Goal: Task Accomplishment & Management: Complete application form

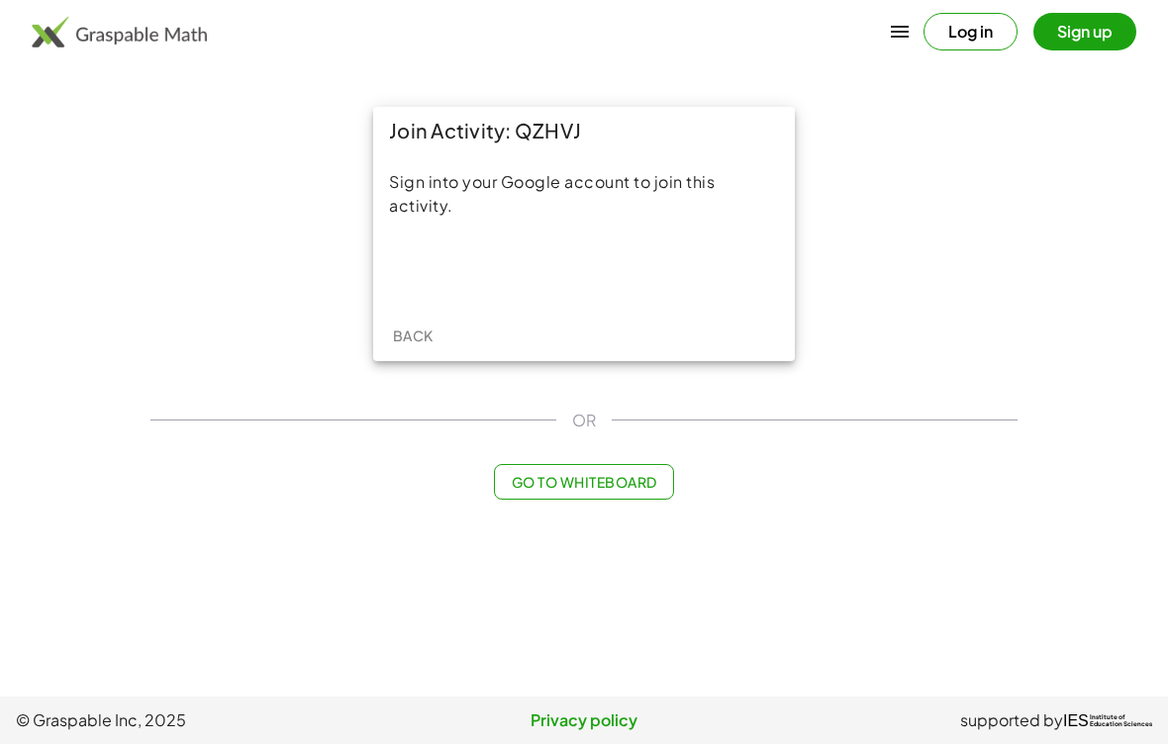
click at [610, 267] on div "Acceder con Google. Se abre en una pestaña nueva" at bounding box center [584, 269] width 189 height 44
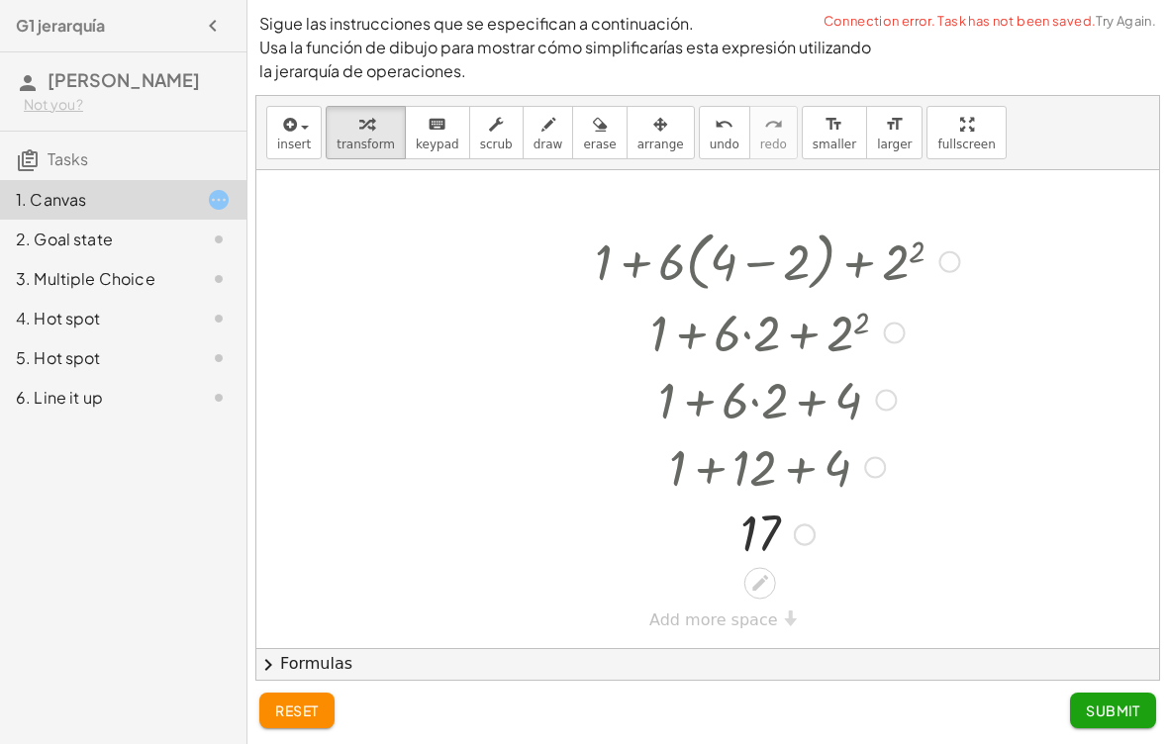
click at [1127, 726] on button "Submit" at bounding box center [1113, 711] width 86 height 36
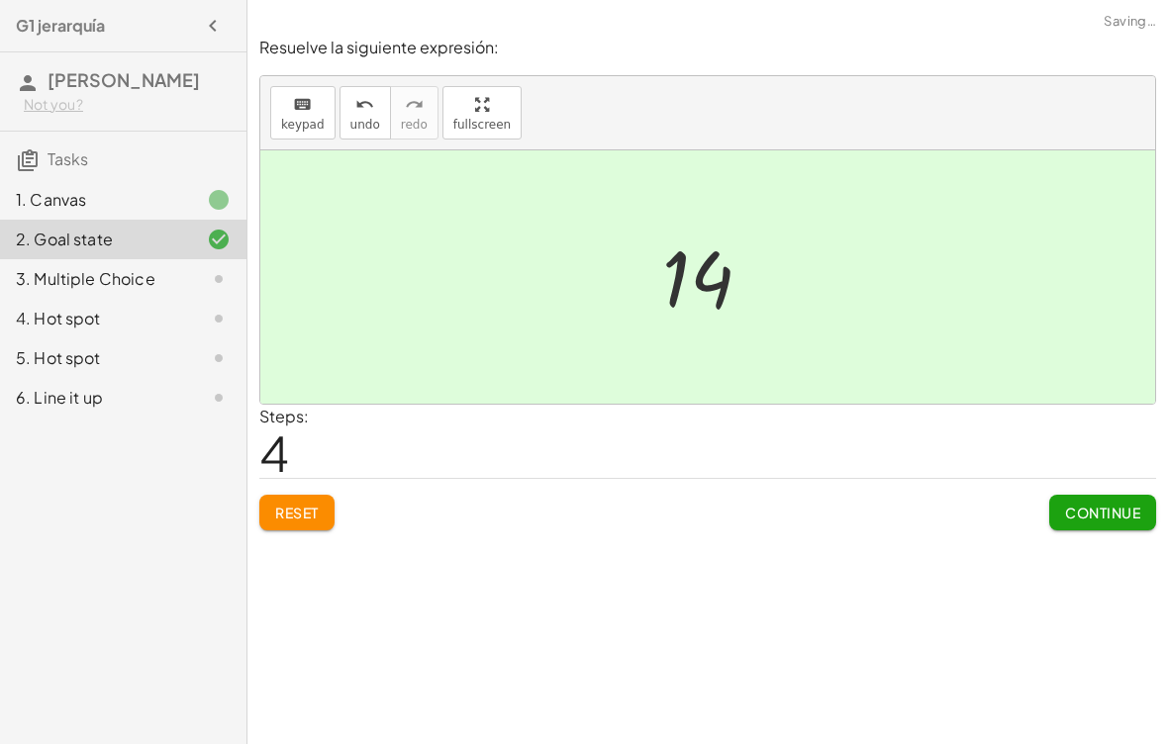
click at [1132, 521] on span "Continue" at bounding box center [1102, 513] width 75 height 18
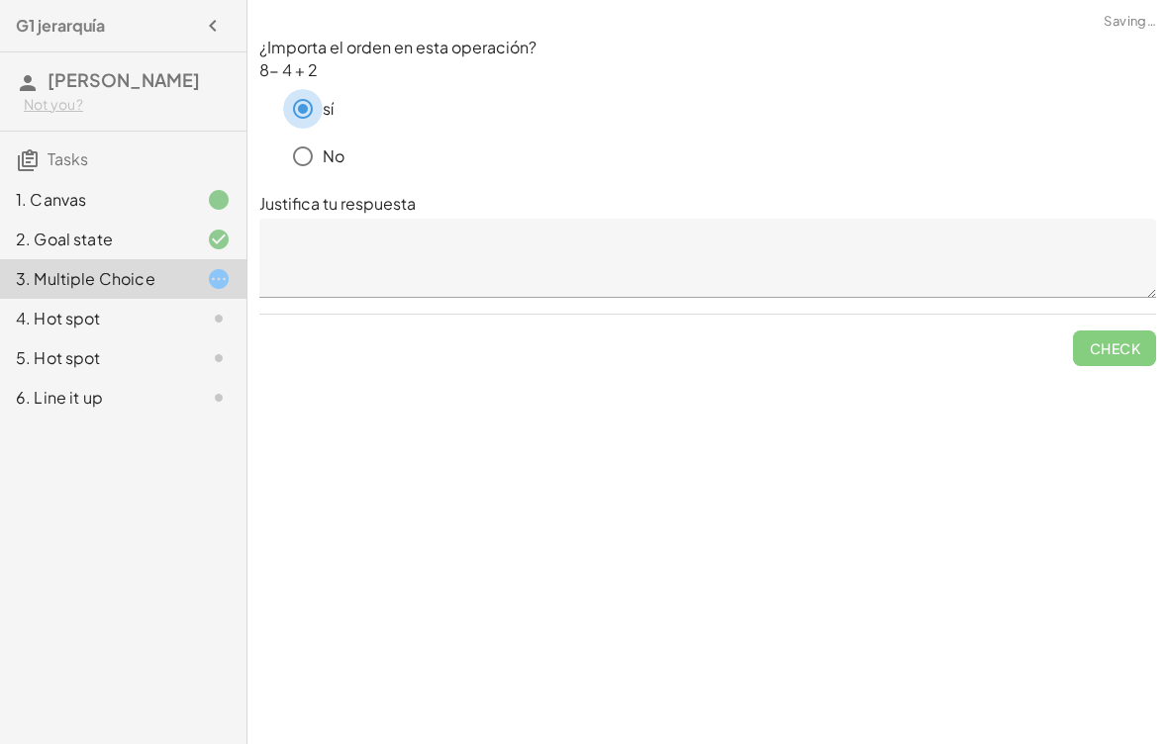
click at [403, 278] on textarea at bounding box center [707, 258] width 897 height 79
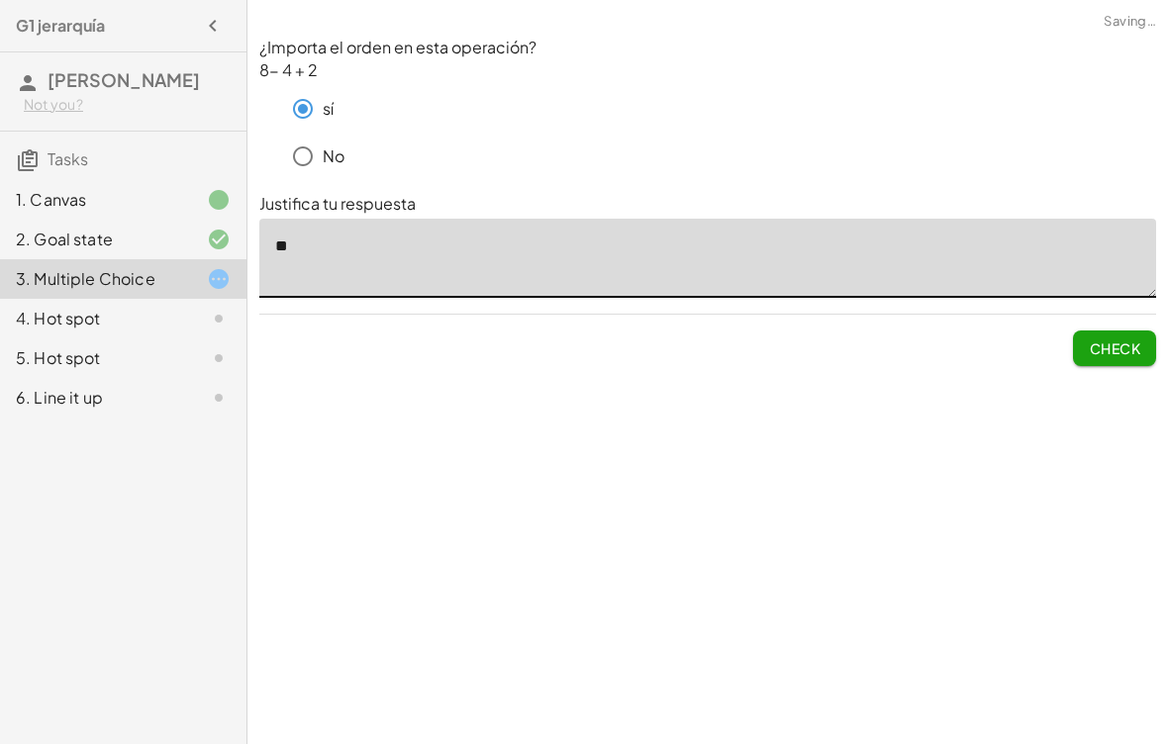
type textarea "*"
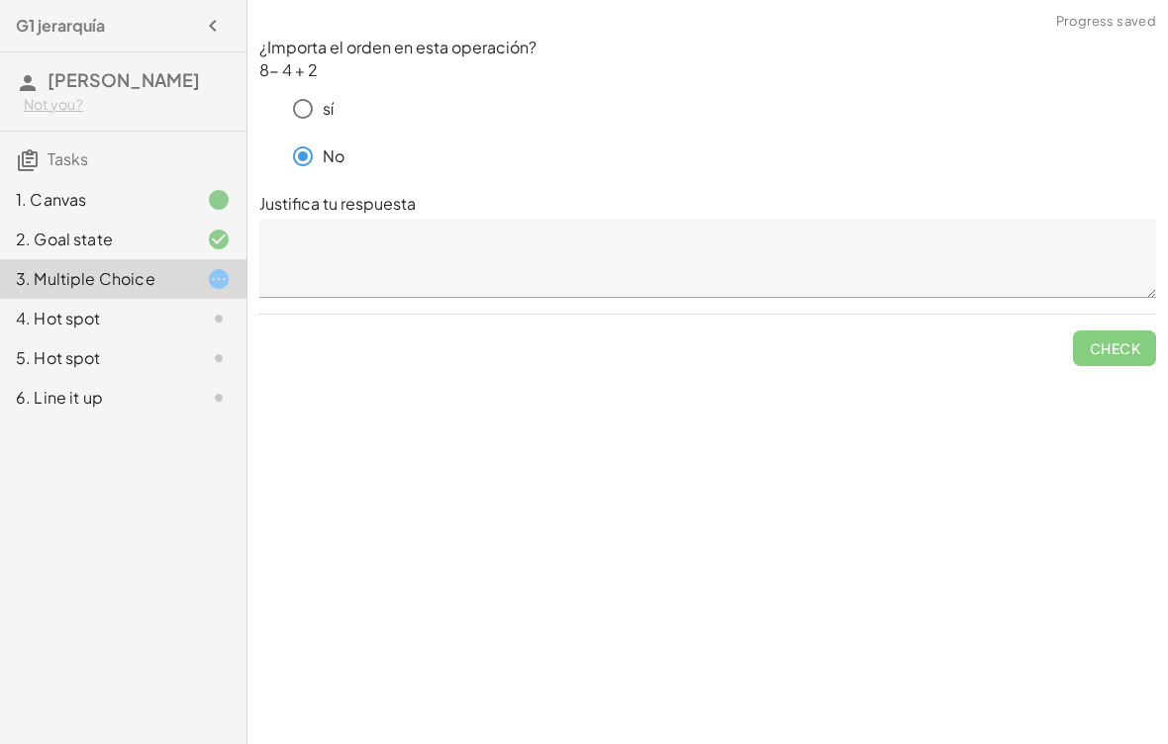
click at [335, 260] on textarea at bounding box center [707, 258] width 897 height 79
click at [317, 248] on textarea at bounding box center [707, 258] width 897 height 79
click at [323, 248] on textarea at bounding box center [707, 258] width 897 height 79
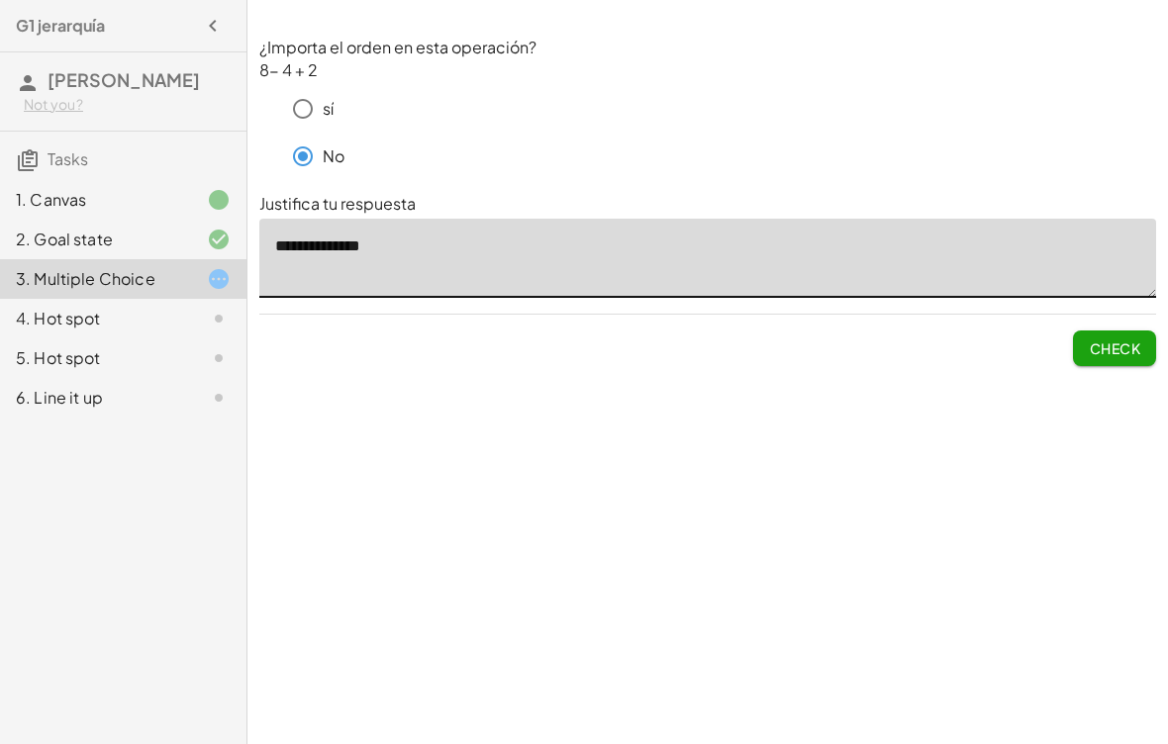
click at [381, 231] on textarea "**********" at bounding box center [707, 258] width 897 height 79
click at [325, 241] on textarea "**********" at bounding box center [707, 258] width 897 height 79
click at [472, 243] on textarea "**********" at bounding box center [707, 258] width 897 height 79
click at [1080, 158] on div "No" at bounding box center [719, 157] width 873 height 40
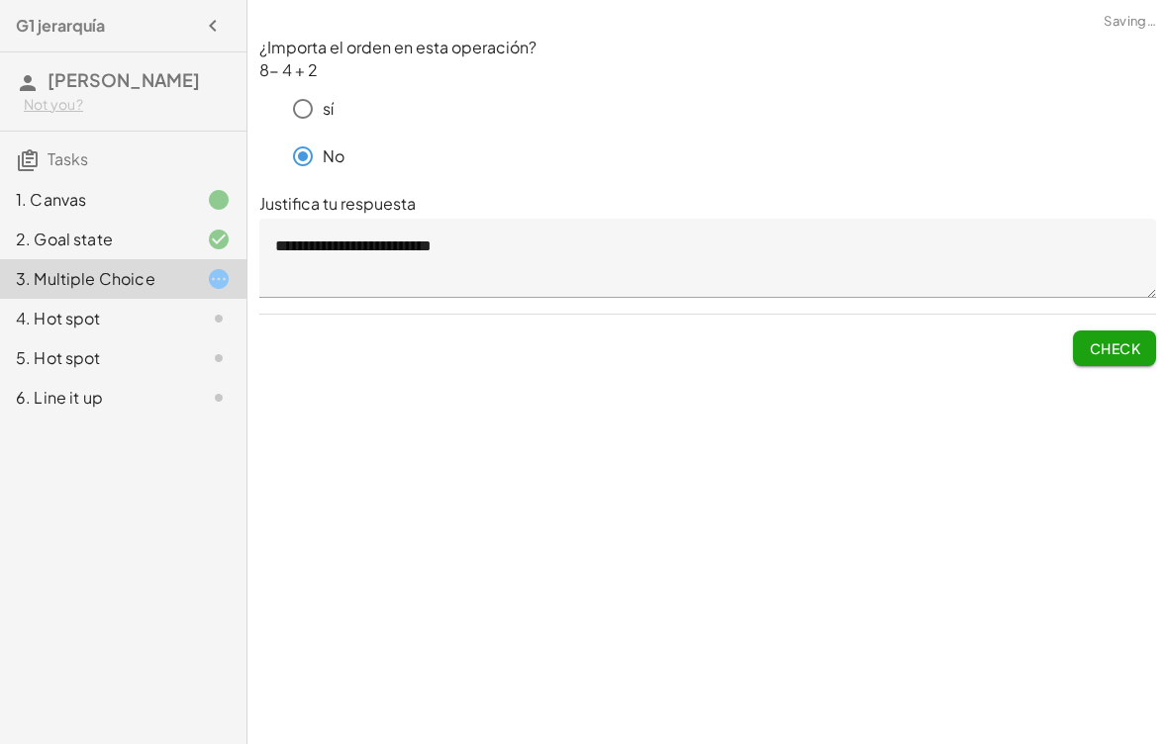
click at [478, 265] on textarea "**********" at bounding box center [707, 258] width 897 height 79
type textarea "**********"
click at [1119, 344] on span "Check" at bounding box center [1114, 349] width 51 height 18
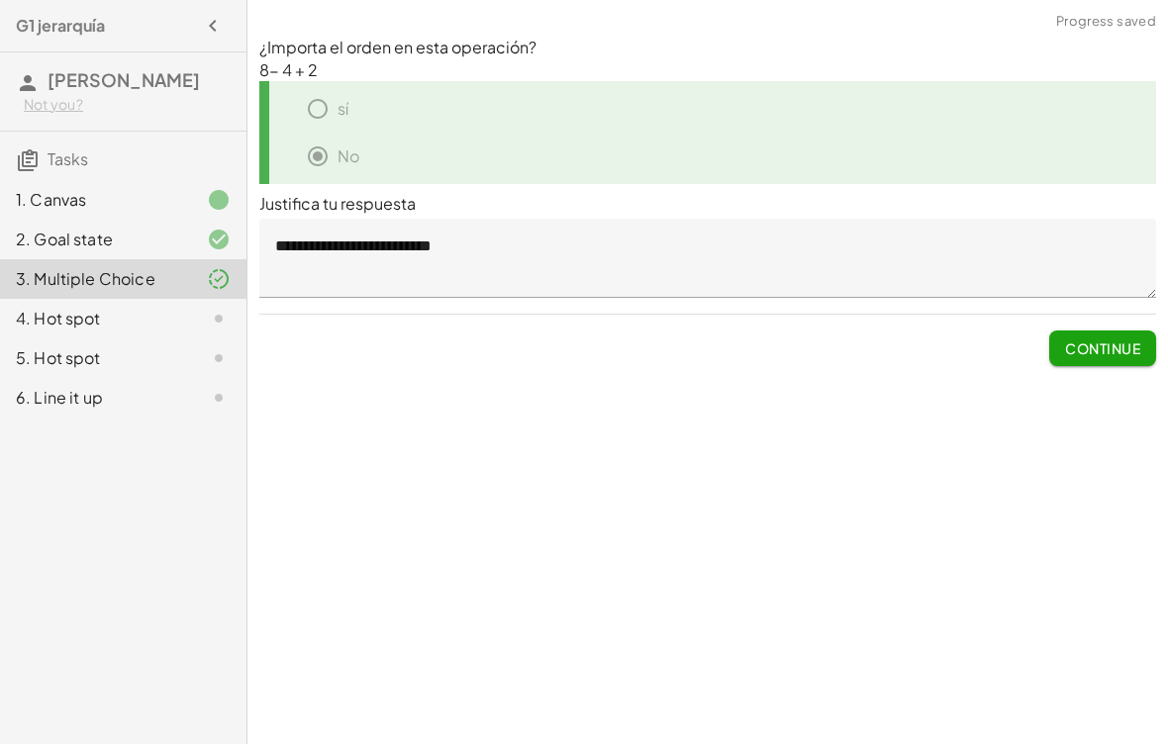
click at [1125, 343] on span "Continue" at bounding box center [1102, 349] width 75 height 18
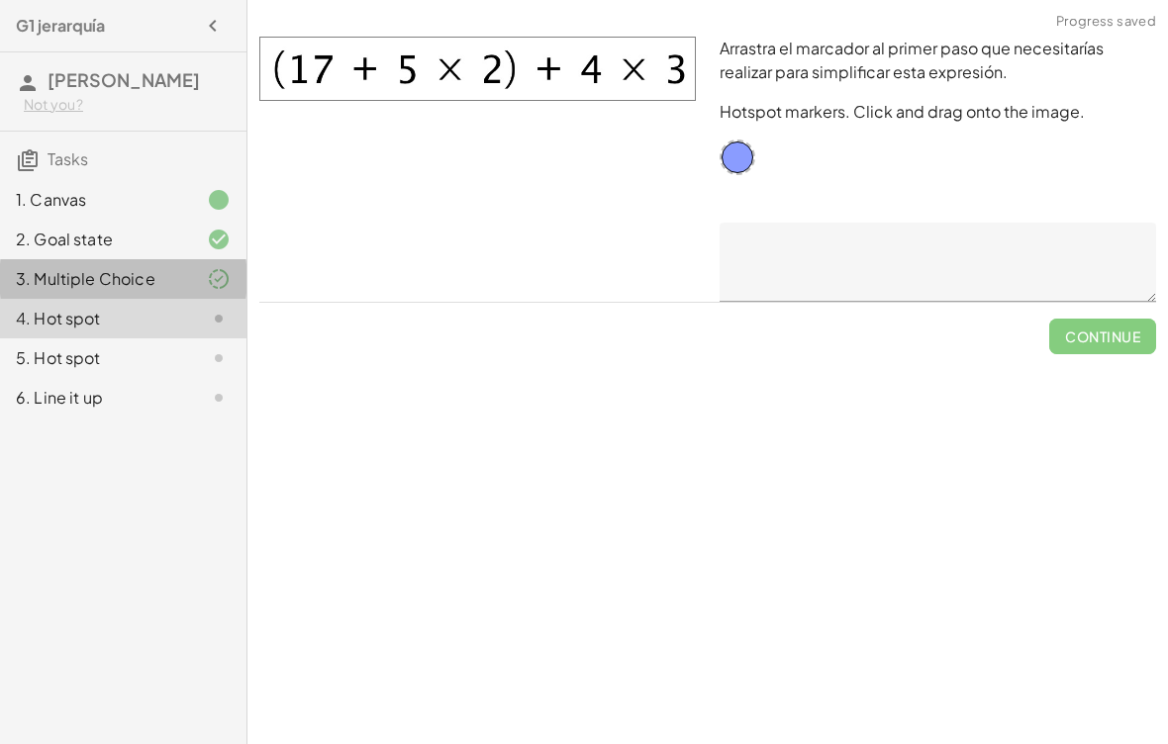
click at [95, 291] on div "3. Multiple Choice" at bounding box center [95, 279] width 159 height 24
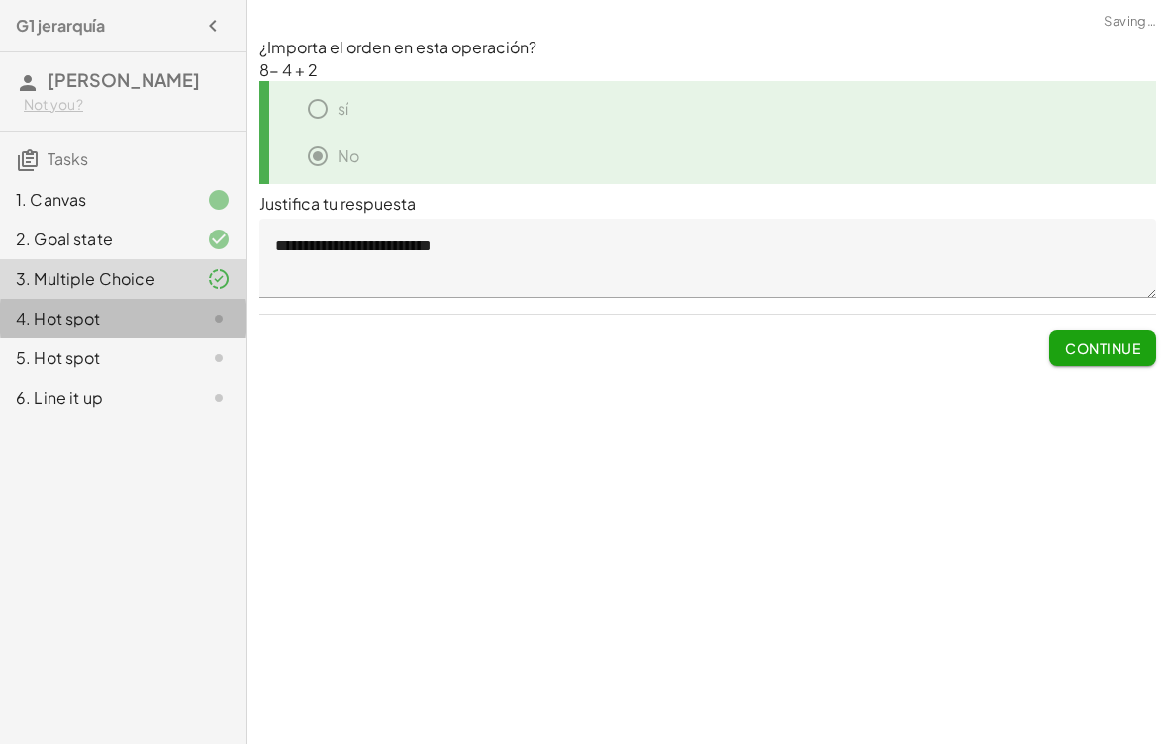
click at [109, 331] on div "4. Hot spot" at bounding box center [95, 319] width 159 height 24
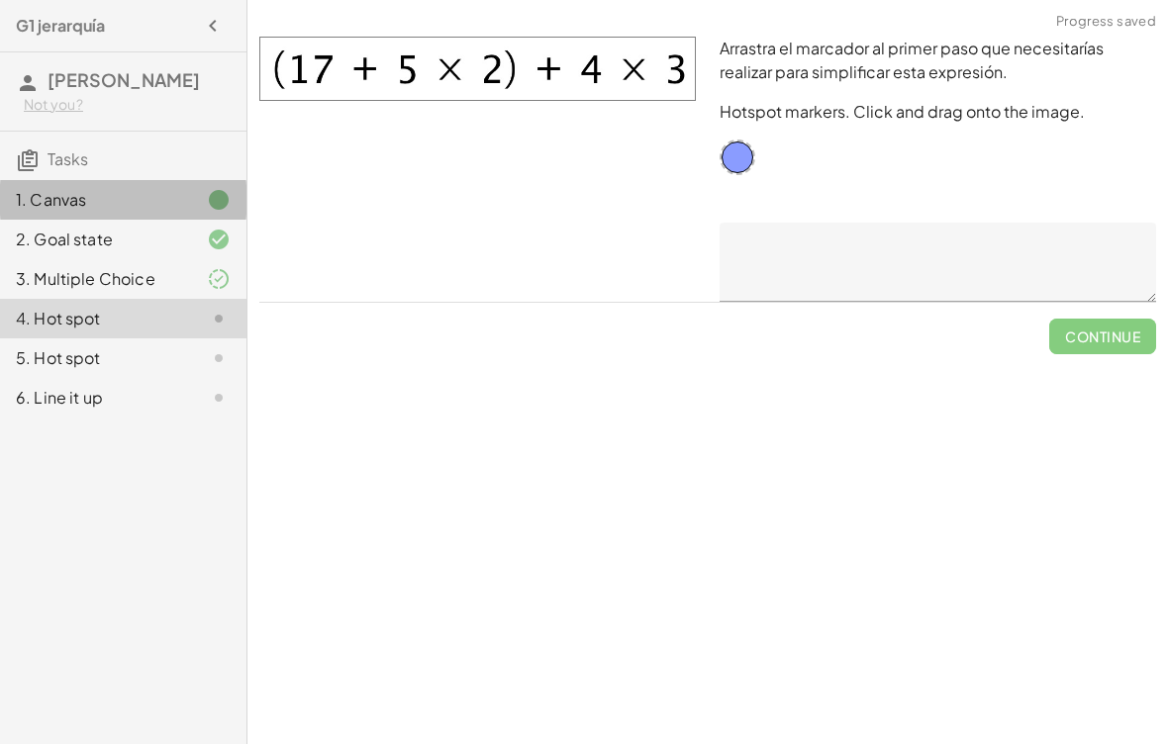
click at [69, 212] on div "1. Canvas" at bounding box center [95, 200] width 159 height 24
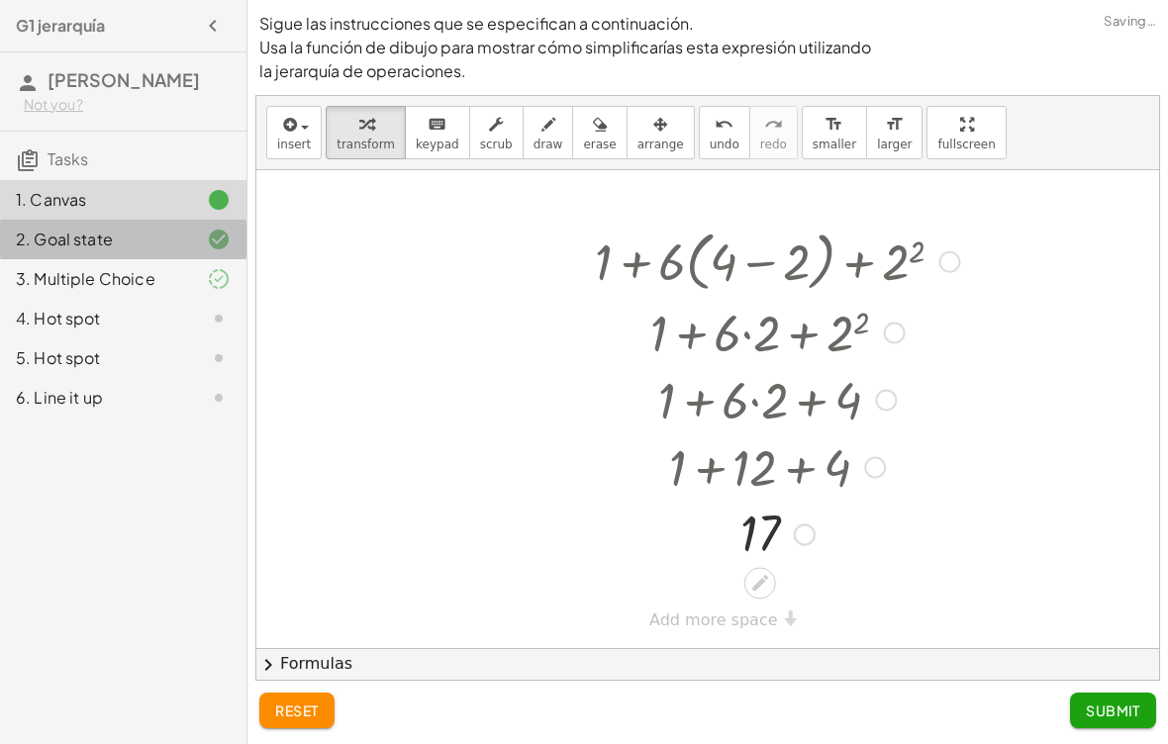
click at [97, 251] on div "2. Goal state" at bounding box center [95, 240] width 159 height 24
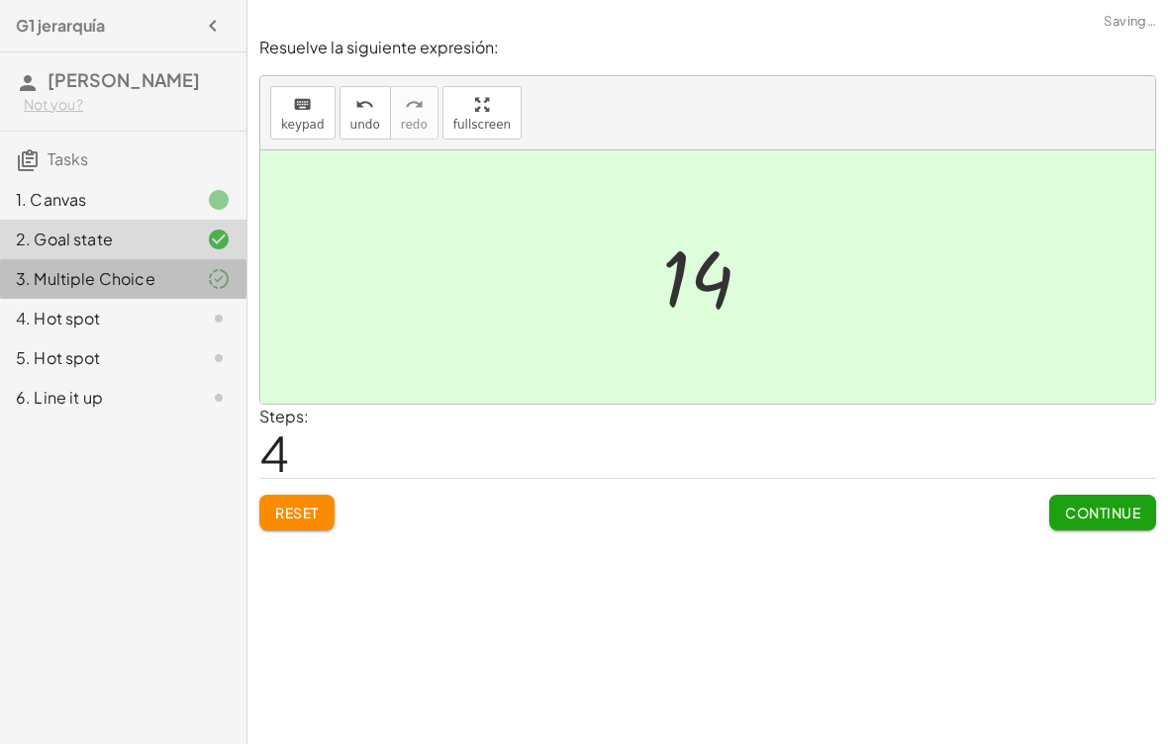
click at [103, 291] on div "3. Multiple Choice" at bounding box center [95, 279] width 159 height 24
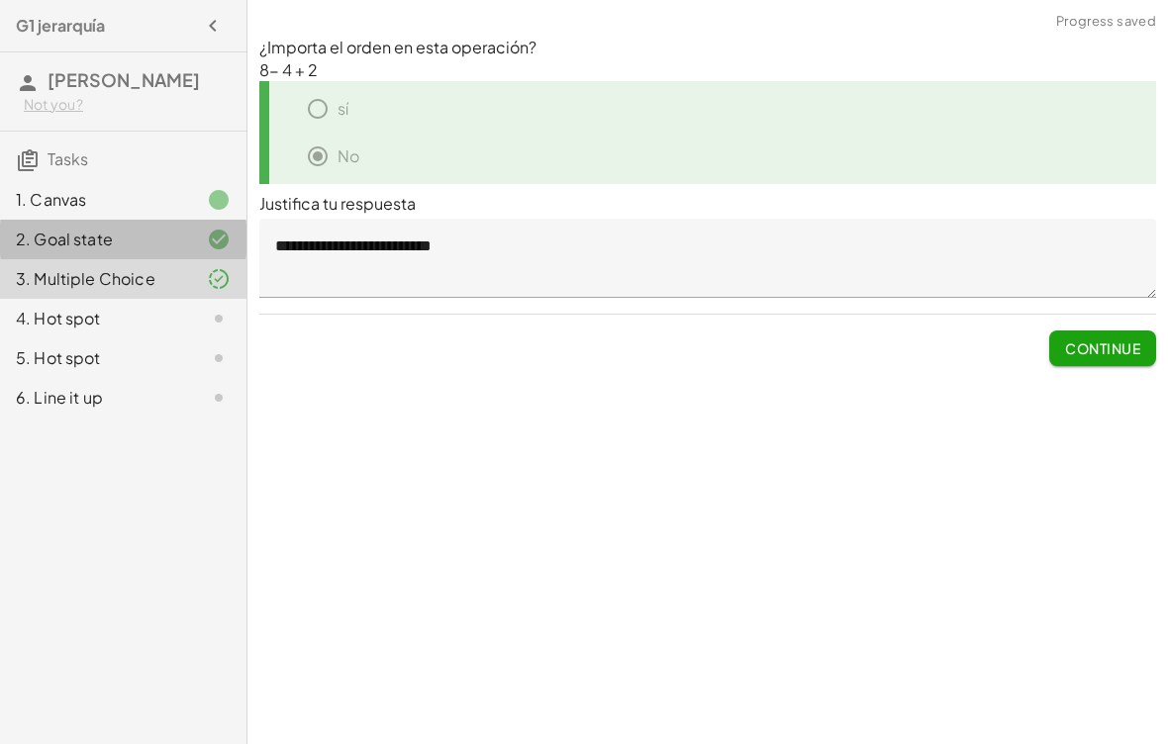
click at [95, 247] on div "2. Goal state" at bounding box center [123, 240] width 246 height 40
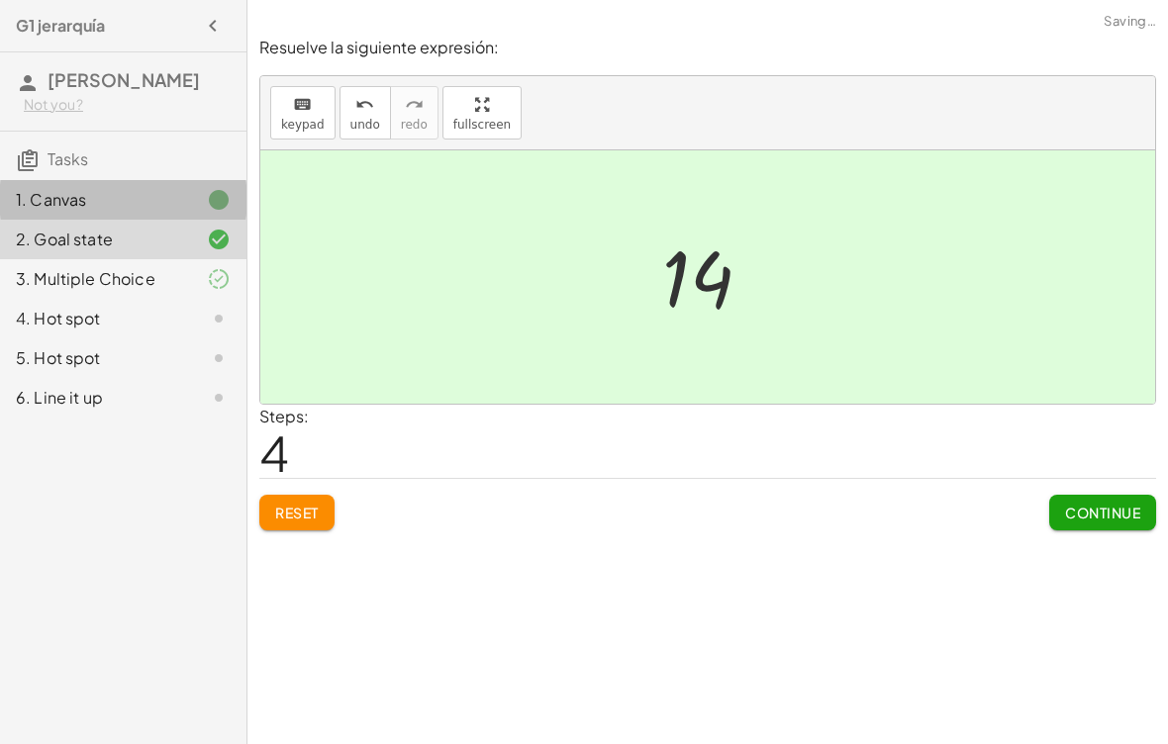
click at [84, 212] on div "1. Canvas" at bounding box center [95, 200] width 159 height 24
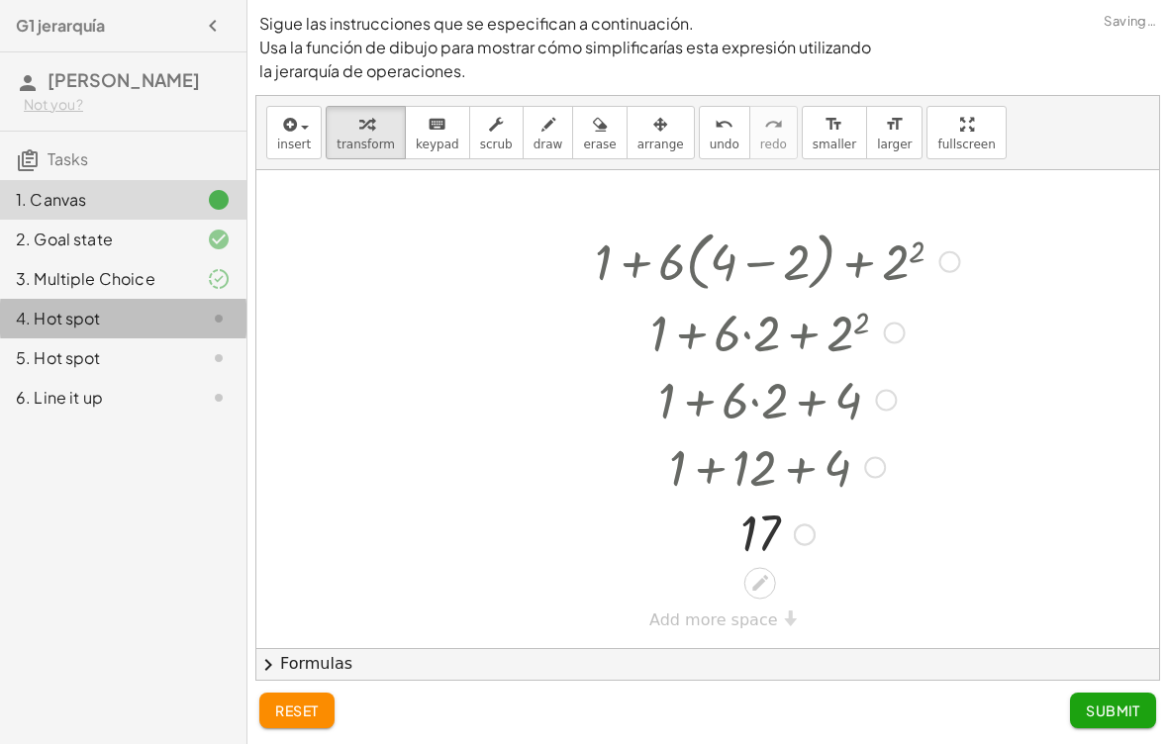
click at [114, 331] on div "4. Hot spot" at bounding box center [95, 319] width 159 height 24
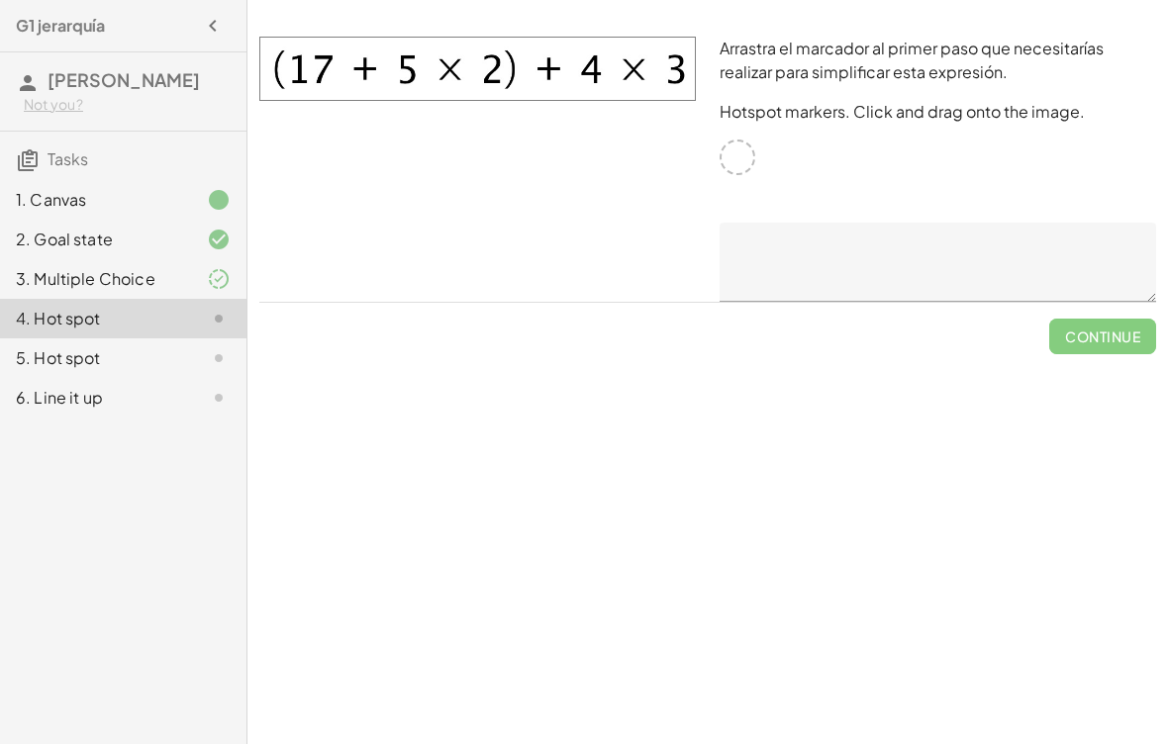
click at [743, 140] on div "Arrastra el marcador al primer paso que necesitarías realizar para simplificar …" at bounding box center [938, 169] width 460 height 289
click at [163, 370] on div "5. Hot spot" at bounding box center [95, 358] width 159 height 24
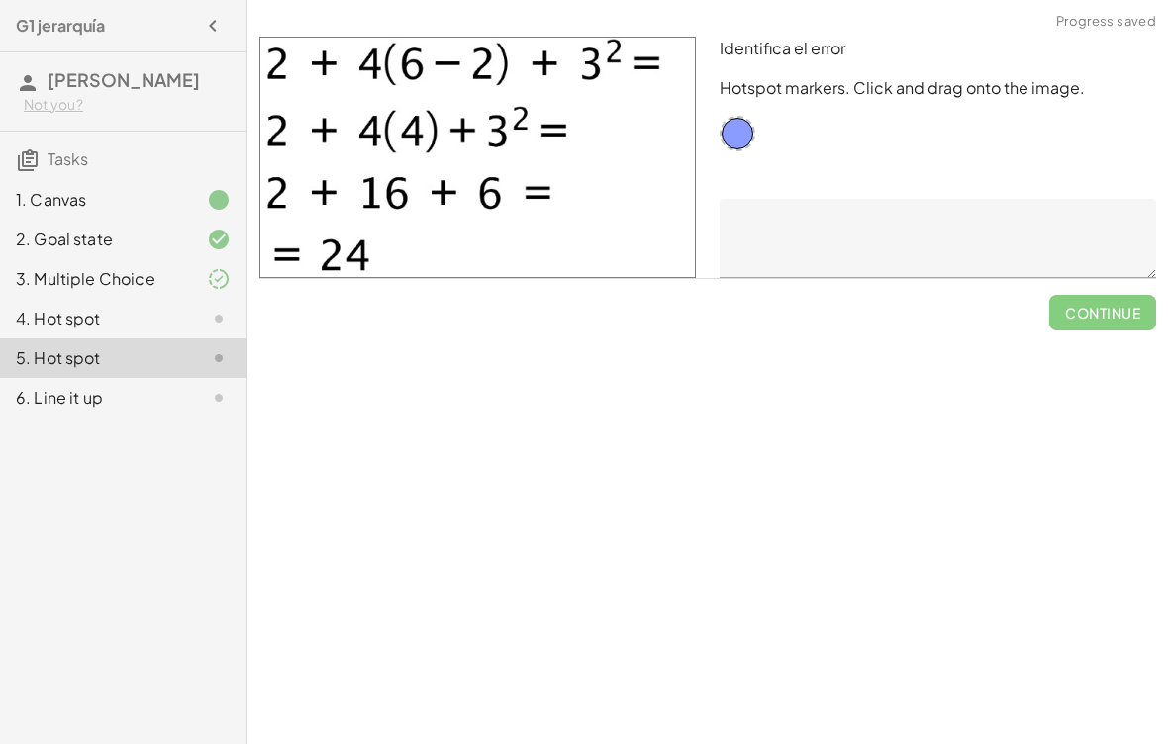
click at [127, 331] on div "4. Hot spot" at bounding box center [95, 319] width 159 height 24
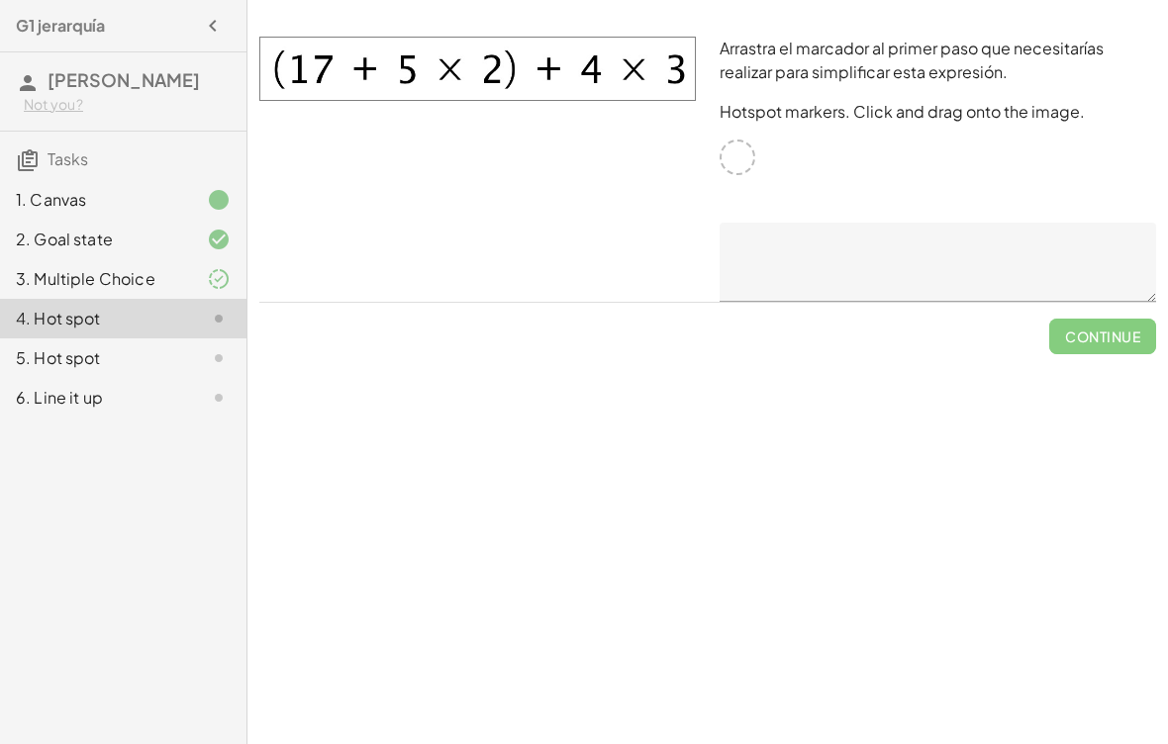
click at [730, 157] on div at bounding box center [738, 158] width 36 height 36
click at [919, 124] on div "Arrastra el marcador al primer paso que necesitarías realizar para simplificar …" at bounding box center [938, 169] width 460 height 289
click at [881, 123] on p "Hotspot markers. Click and drag onto the image." at bounding box center [938, 112] width 437 height 24
click at [702, 151] on div at bounding box center [477, 169] width 460 height 289
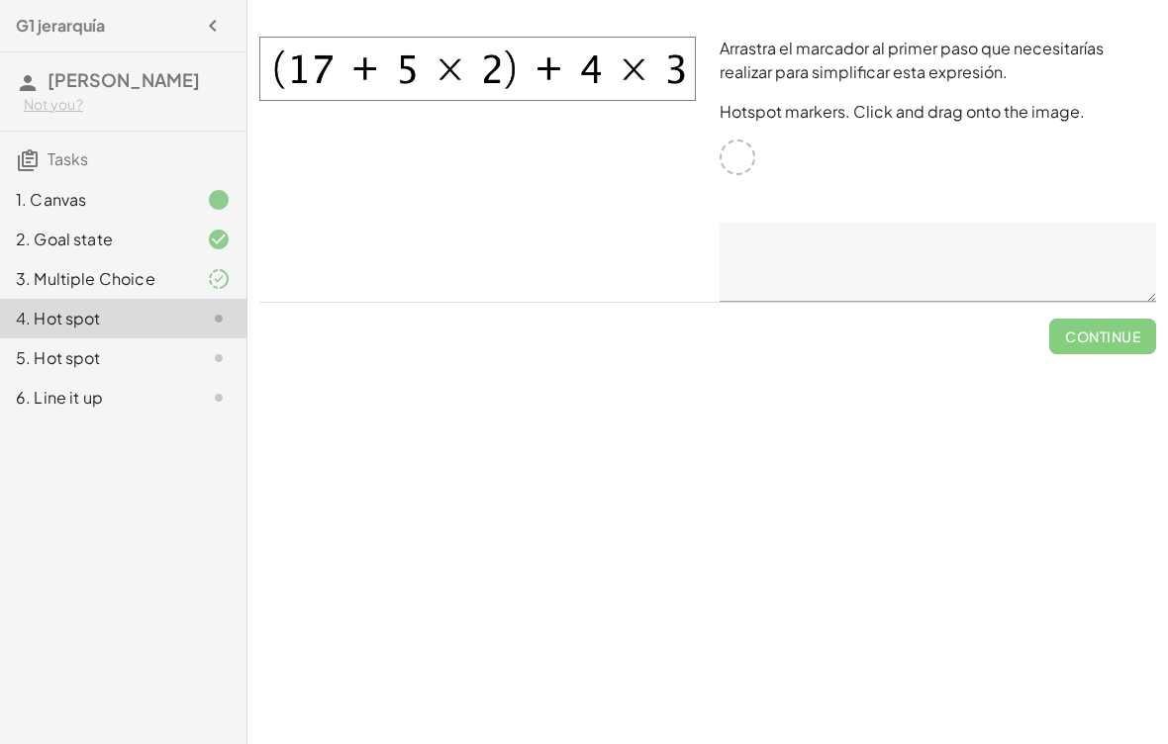
click at [701, 150] on div at bounding box center [477, 169] width 460 height 289
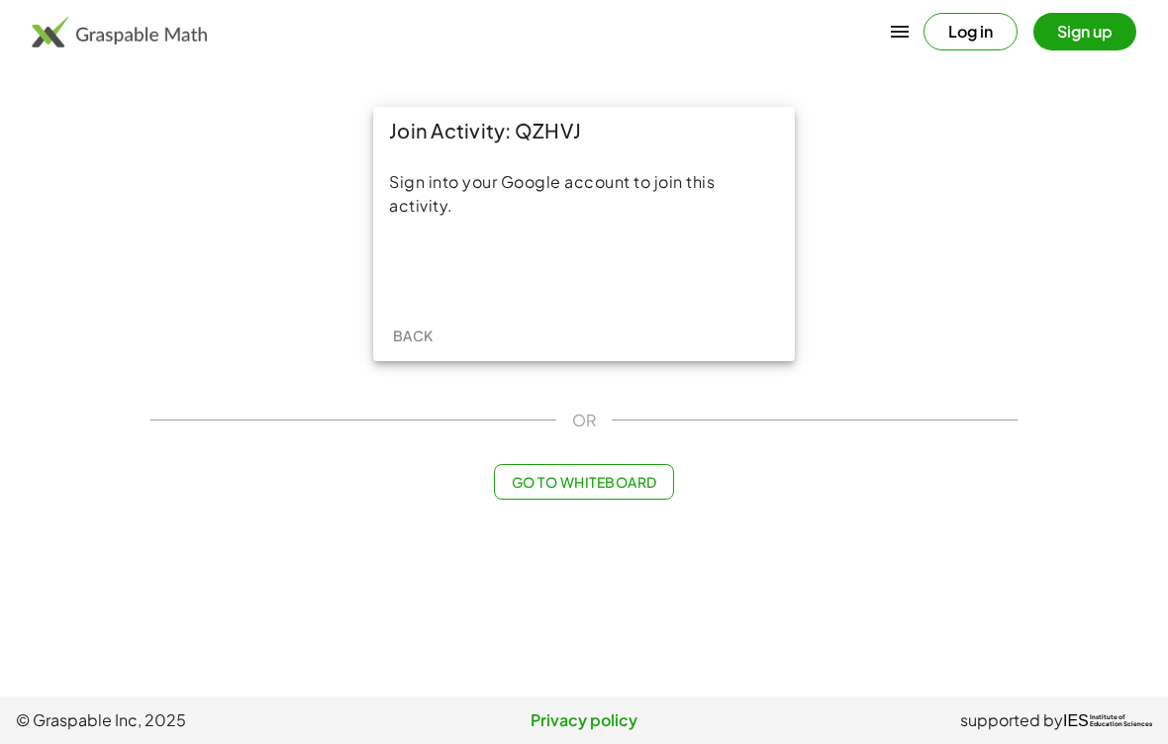
click at [664, 264] on div "Acceder con Google. Se abre en una pestaña nueva" at bounding box center [584, 269] width 315 height 44
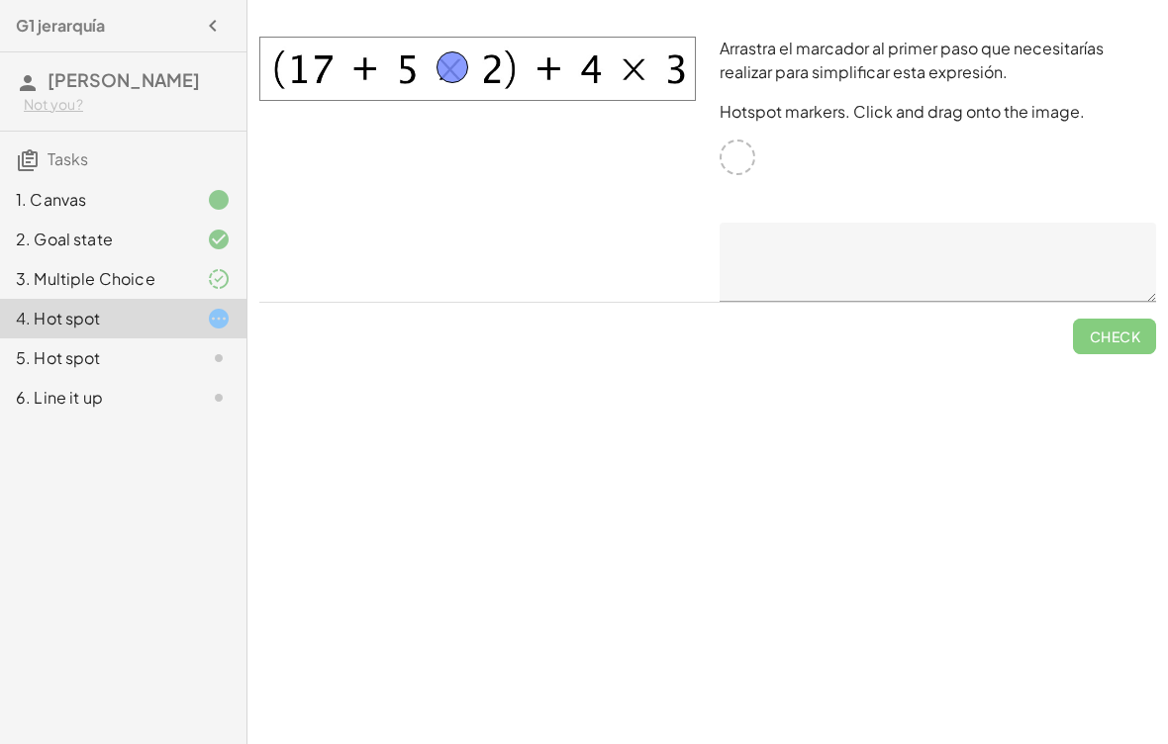
click at [765, 257] on textarea at bounding box center [938, 262] width 437 height 79
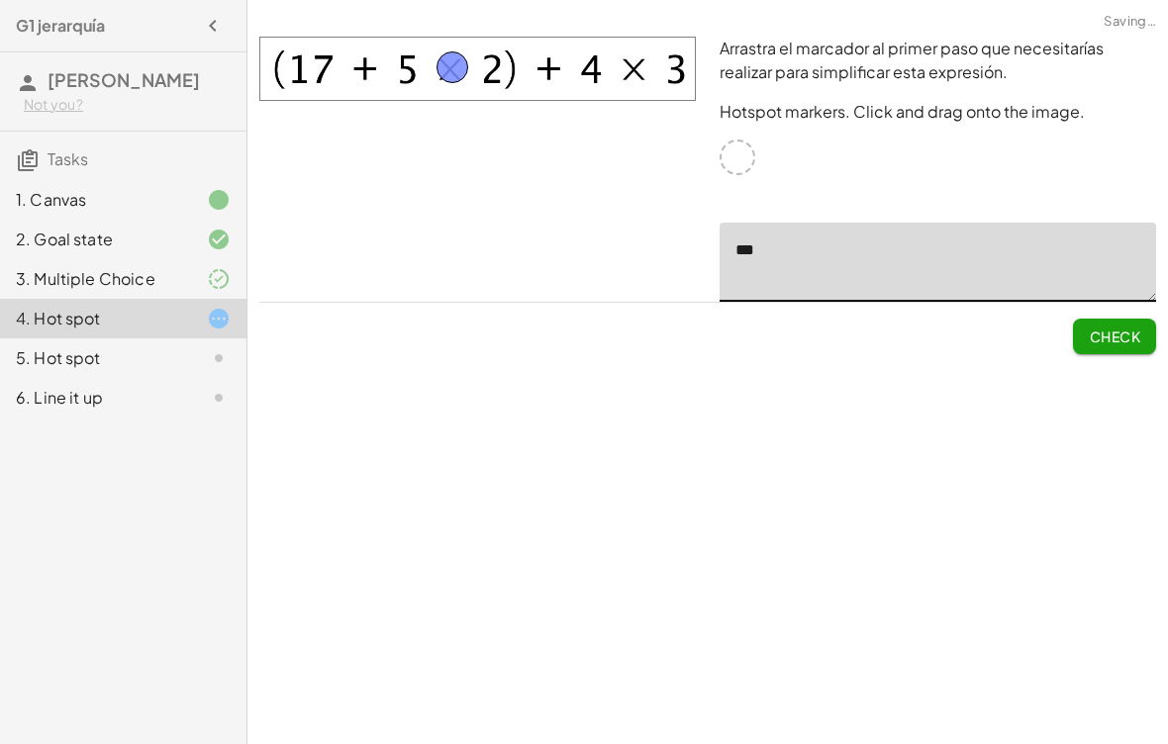
type textarea "***"
click at [417, 293] on div at bounding box center [477, 169] width 460 height 289
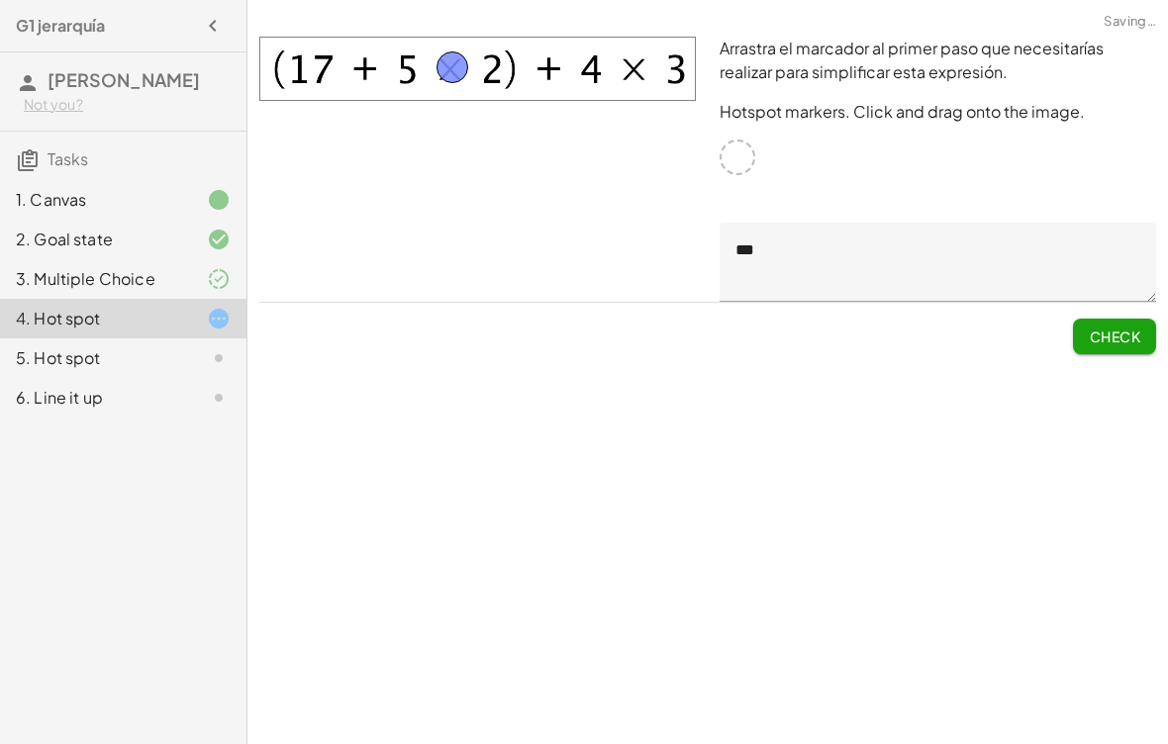
click at [1122, 339] on span "Check" at bounding box center [1114, 337] width 51 height 18
click at [1133, 351] on button "Continue" at bounding box center [1102, 337] width 107 height 36
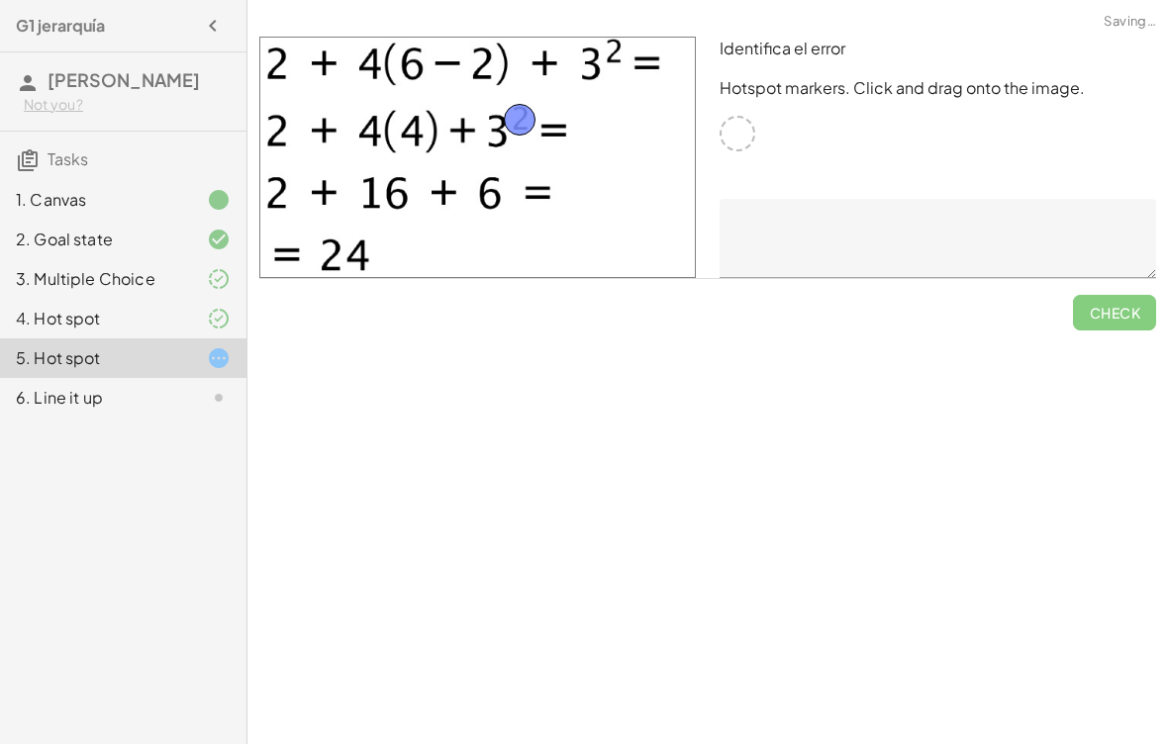
click at [1116, 300] on span "Check" at bounding box center [1114, 304] width 83 height 51
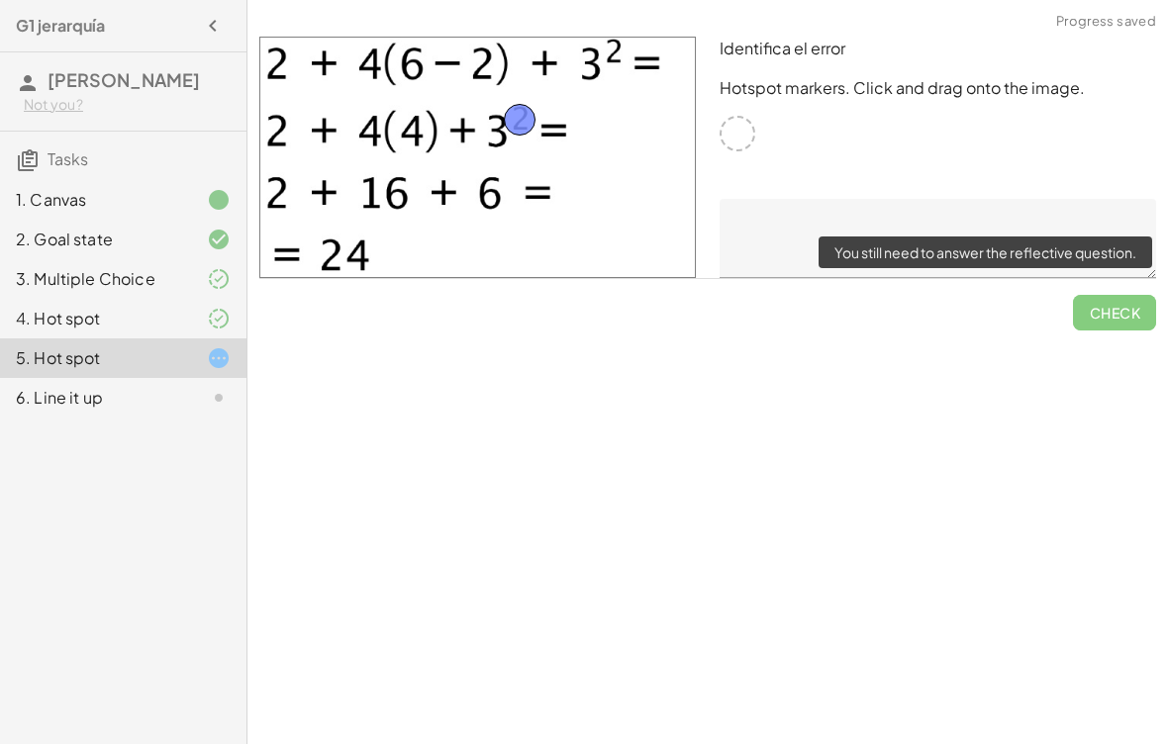
click at [923, 446] on div "Sigue las instrucciones que se especifican a continuación. Usa la función de di…" at bounding box center [707, 372] width 921 height 744
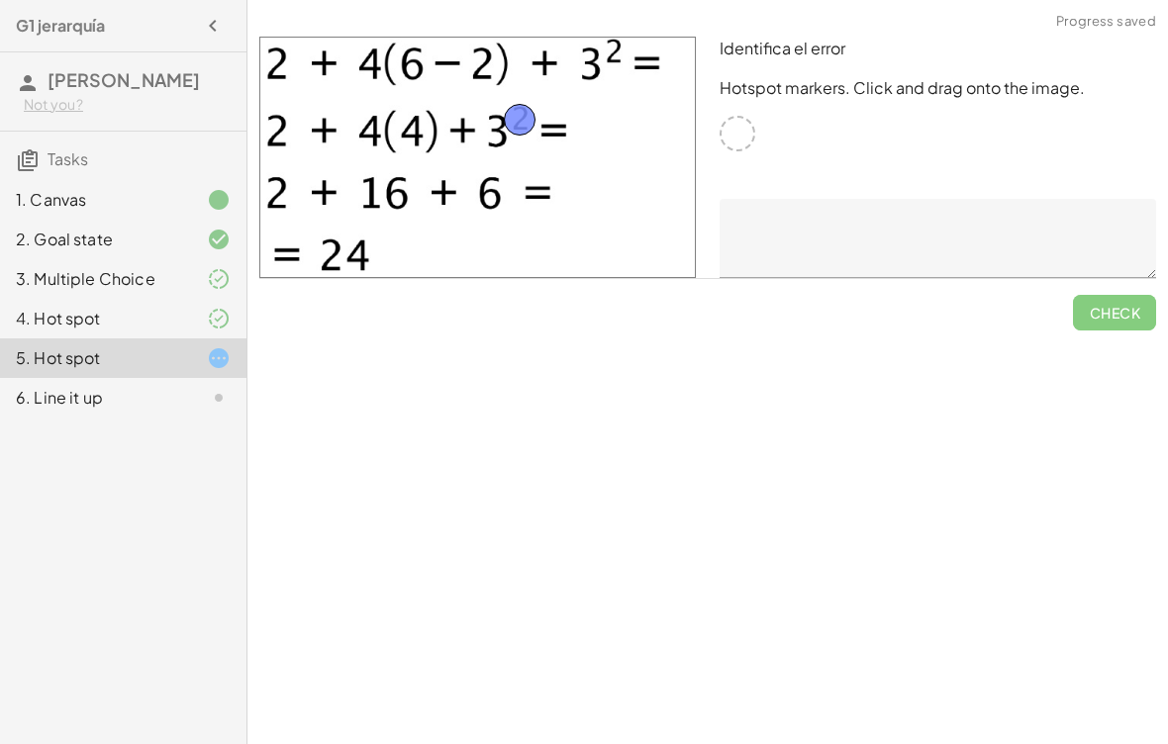
click at [840, 209] on textarea at bounding box center [938, 238] width 437 height 79
type textarea "*"
click at [1135, 300] on button "Check" at bounding box center [1114, 313] width 83 height 36
click at [824, 230] on textarea "*" at bounding box center [938, 238] width 437 height 79
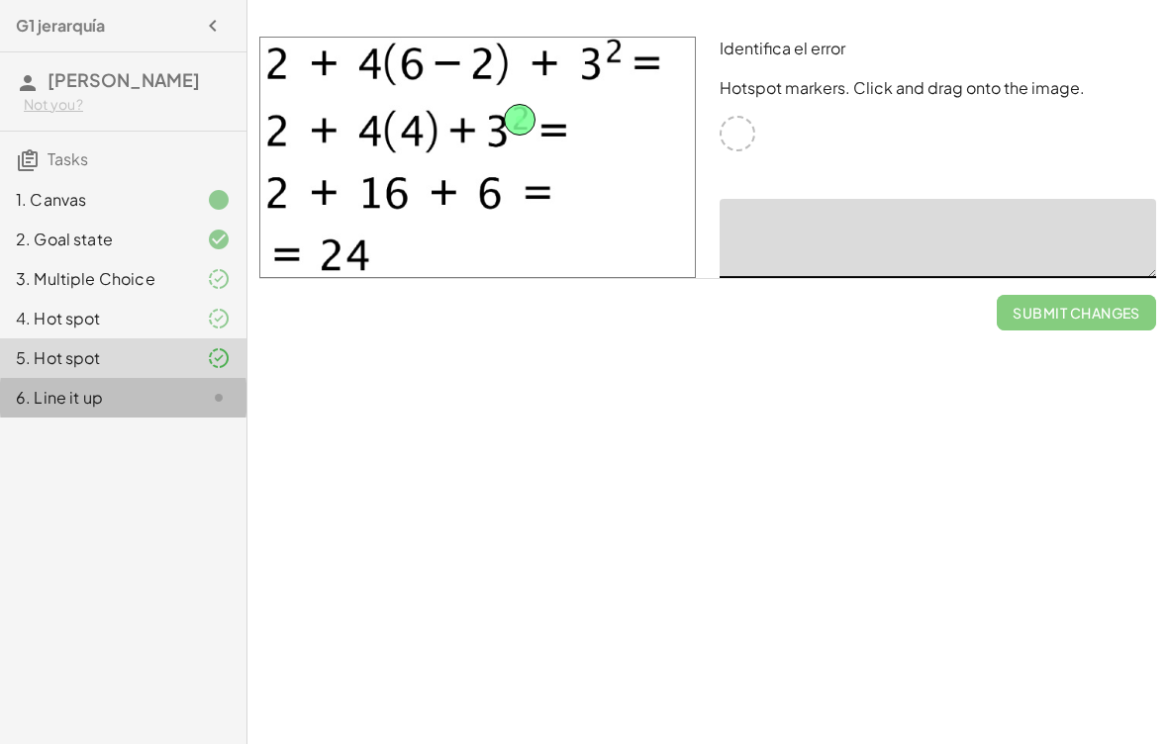
click at [181, 410] on div at bounding box center [202, 398] width 55 height 24
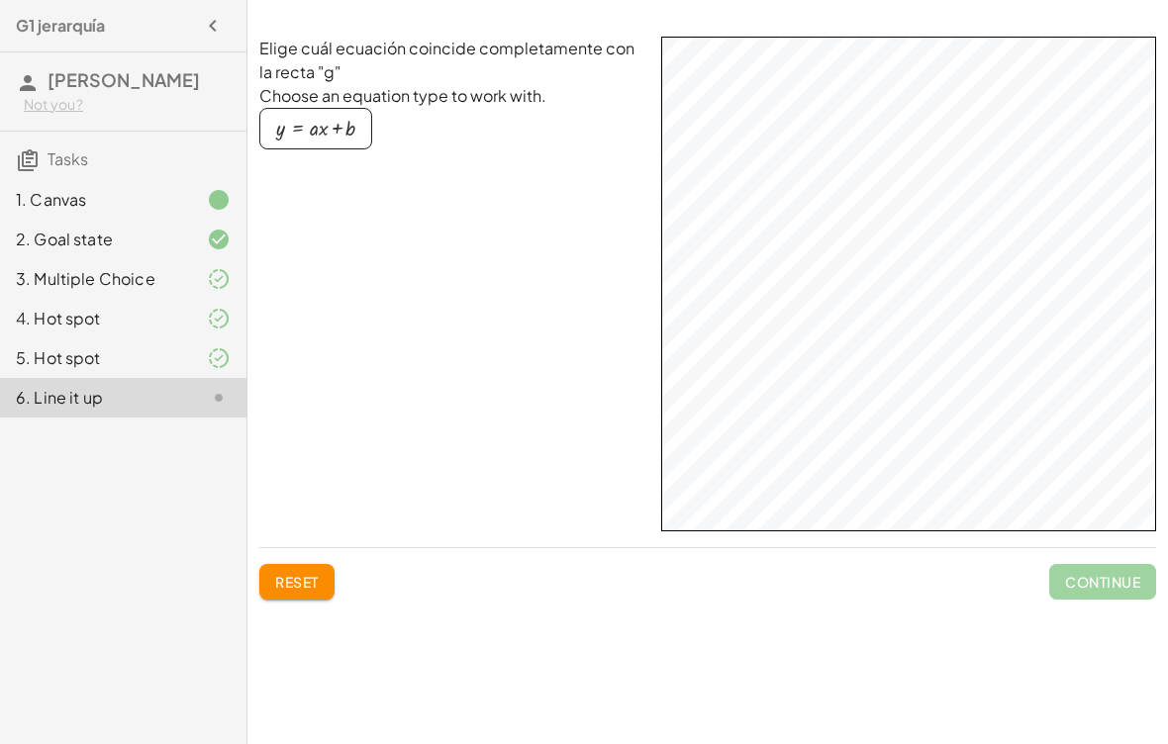
click at [338, 132] on div "button" at bounding box center [315, 129] width 79 height 22
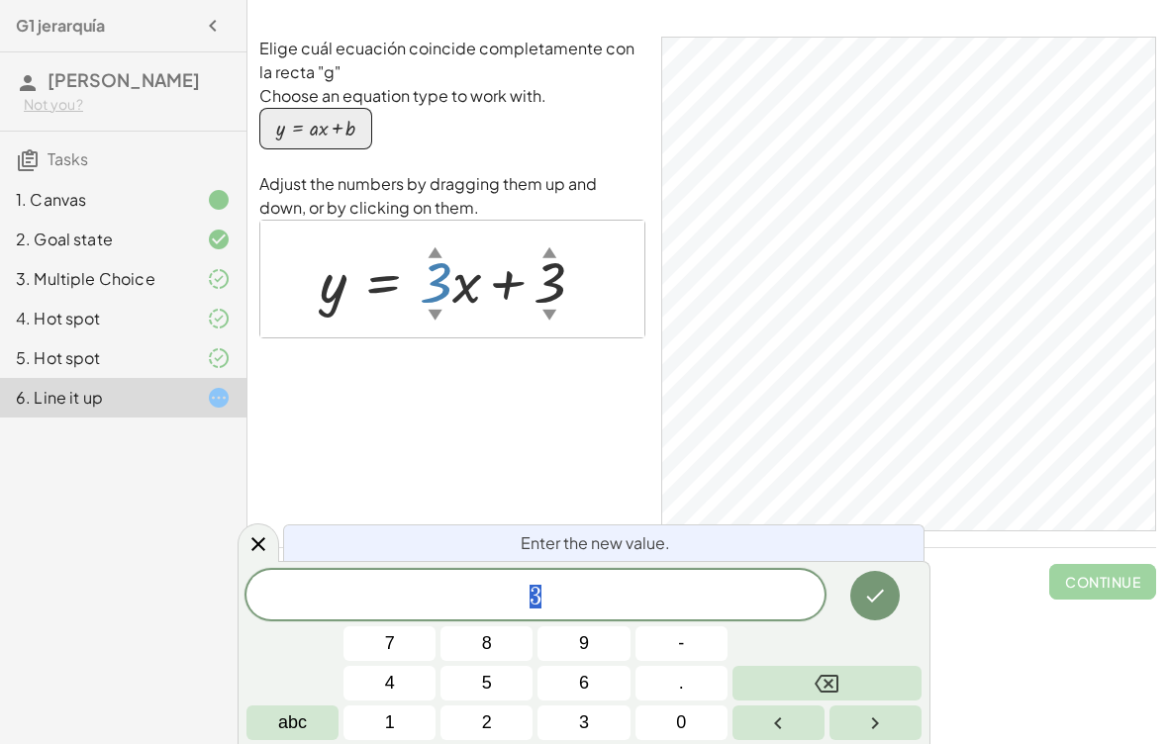
click at [543, 416] on div "Elige cuál ecuación coincide completamente con la recta "g" Choose an equation …" at bounding box center [452, 284] width 386 height 495
click at [876, 673] on button "Backspace" at bounding box center [826, 683] width 189 height 35
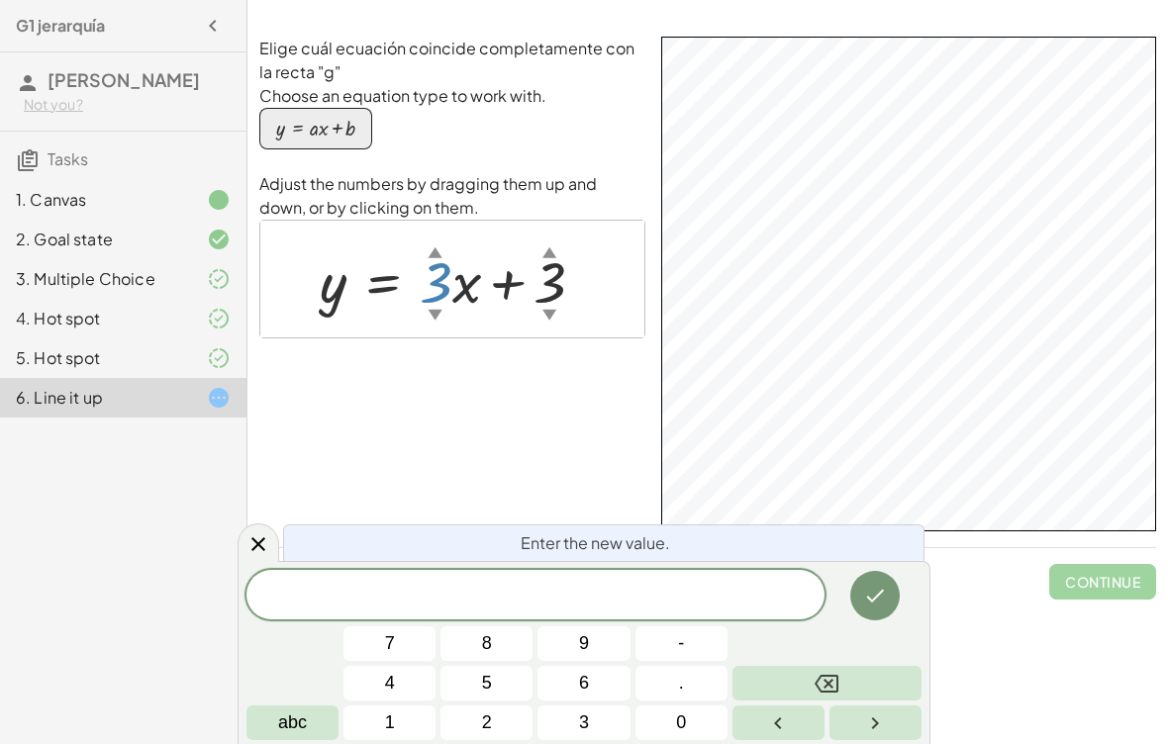
click at [501, 710] on button "2" at bounding box center [486, 723] width 92 height 35
click at [313, 711] on button "abc" at bounding box center [292, 723] width 92 height 35
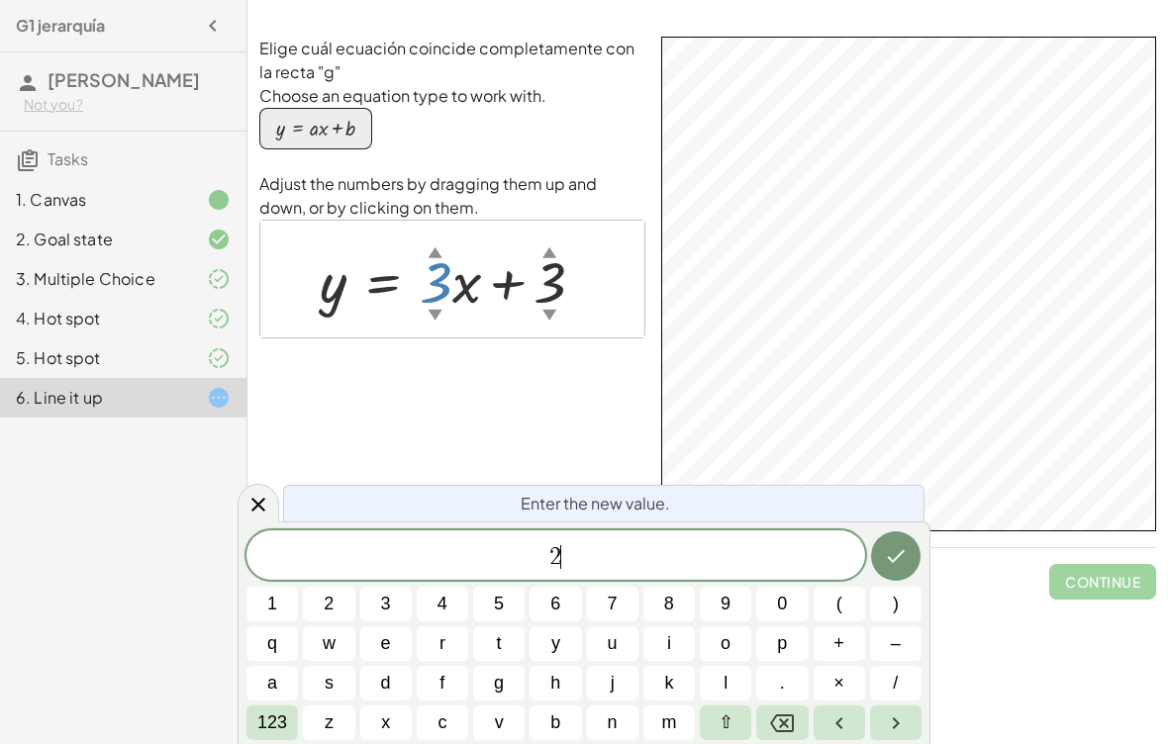
click at [385, 714] on span "x" at bounding box center [385, 723] width 9 height 27
click at [272, 714] on span "123" at bounding box center [272, 723] width 30 height 27
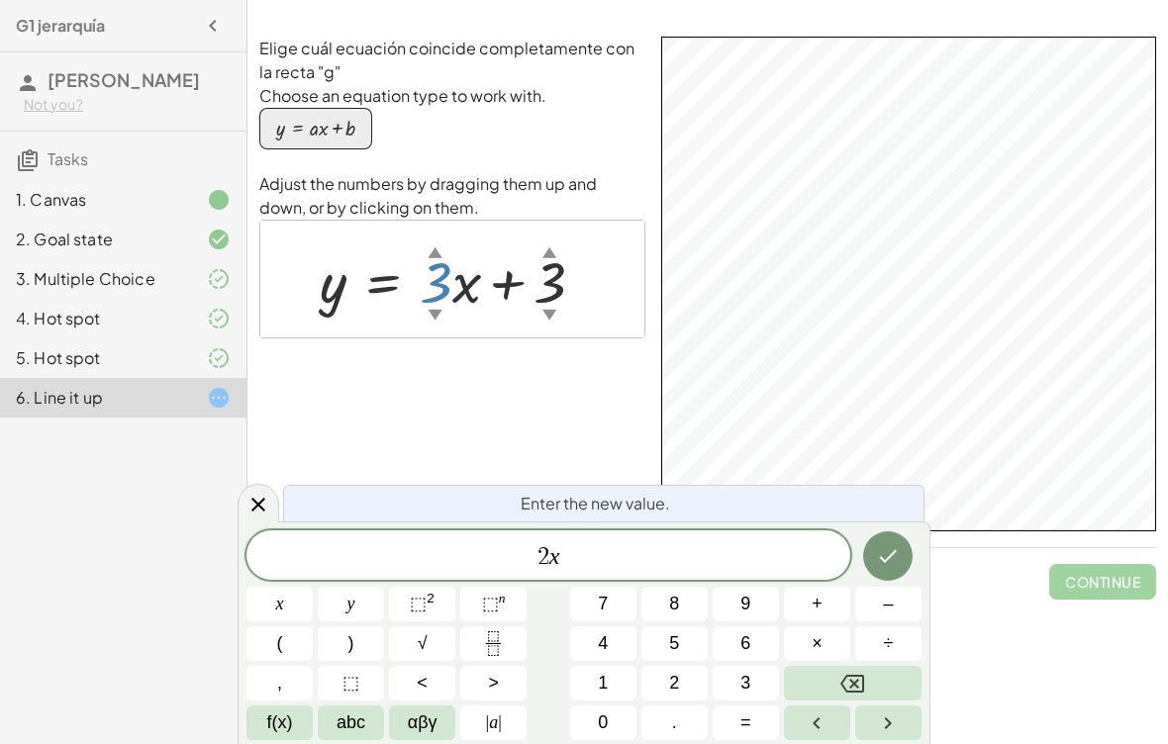
click at [821, 603] on span "+" at bounding box center [817, 604] width 11 height 27
click at [614, 685] on button "1" at bounding box center [603, 683] width 66 height 35
click at [885, 699] on button "Backspace" at bounding box center [853, 683] width 138 height 35
click at [884, 692] on button "Backspace" at bounding box center [853, 683] width 138 height 35
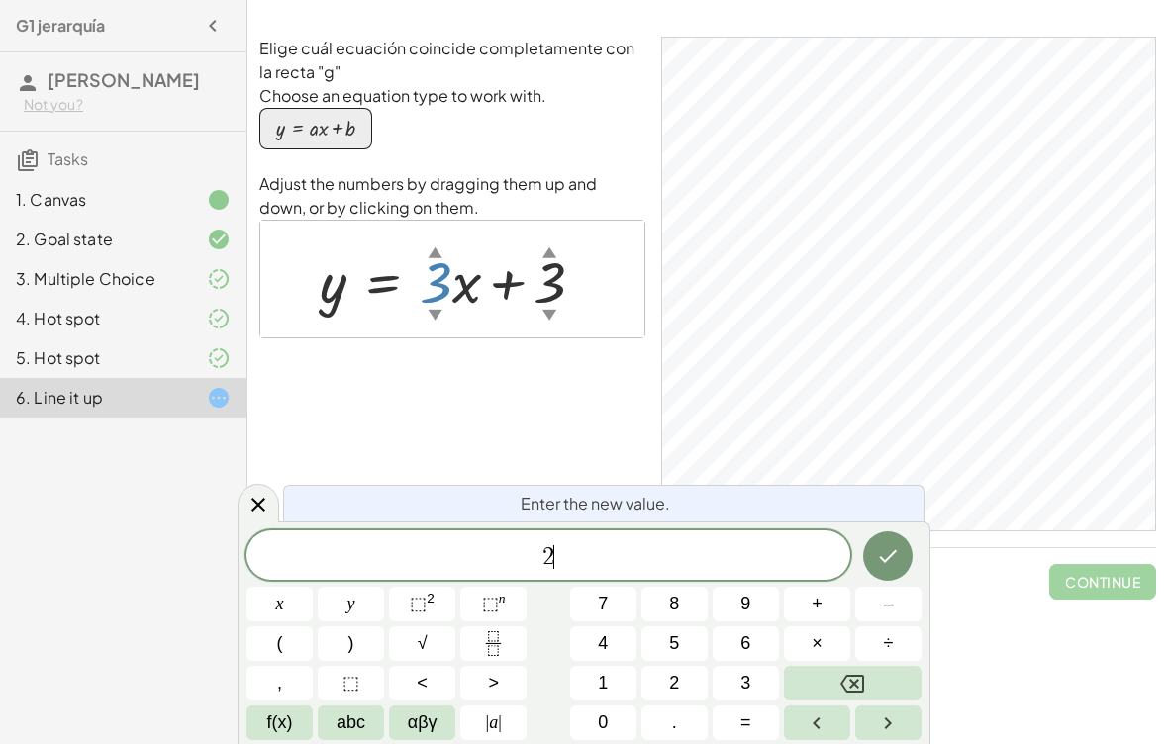
click at [884, 691] on button "Backspace" at bounding box center [853, 683] width 138 height 35
click at [859, 684] on icon "Backspace" at bounding box center [852, 684] width 24 height 24
click at [681, 677] on button "2" at bounding box center [674, 683] width 66 height 35
click at [294, 599] on button "x" at bounding box center [279, 604] width 66 height 35
click at [821, 605] on span "+" at bounding box center [817, 604] width 11 height 27
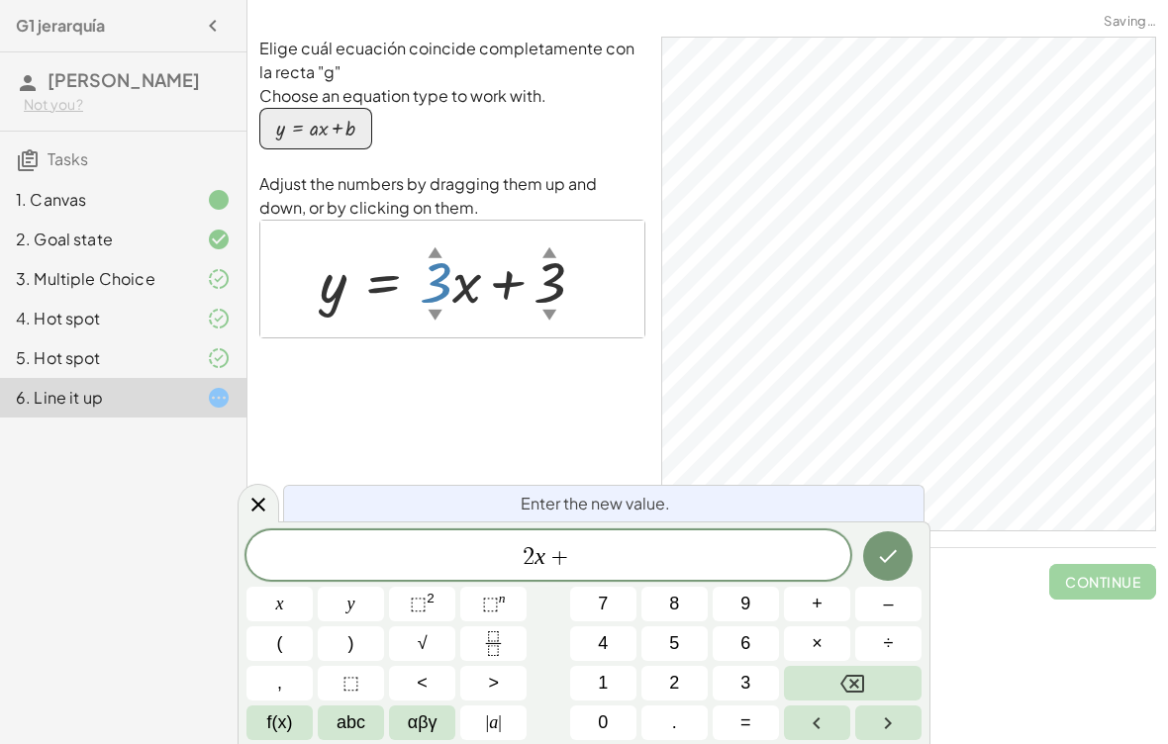
click at [625, 666] on button "1" at bounding box center [603, 683] width 66 height 35
click at [899, 559] on icon "Done" at bounding box center [888, 556] width 24 height 24
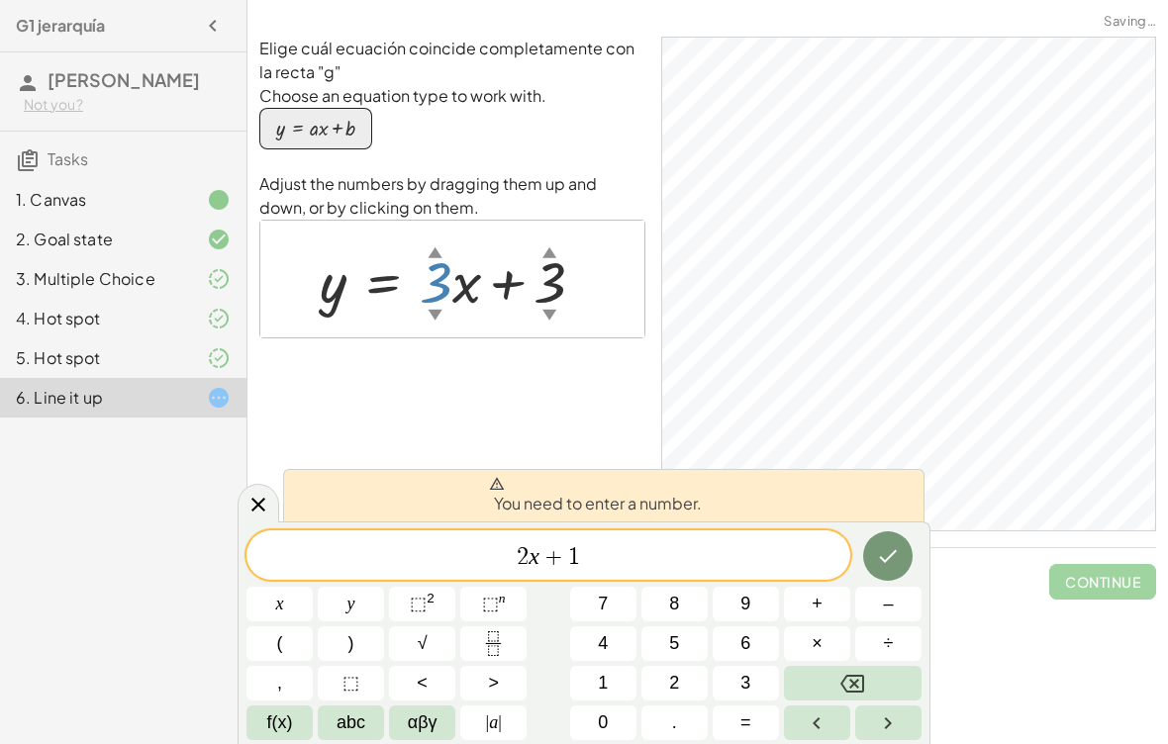
click at [884, 673] on button "Backspace" at bounding box center [853, 683] width 138 height 35
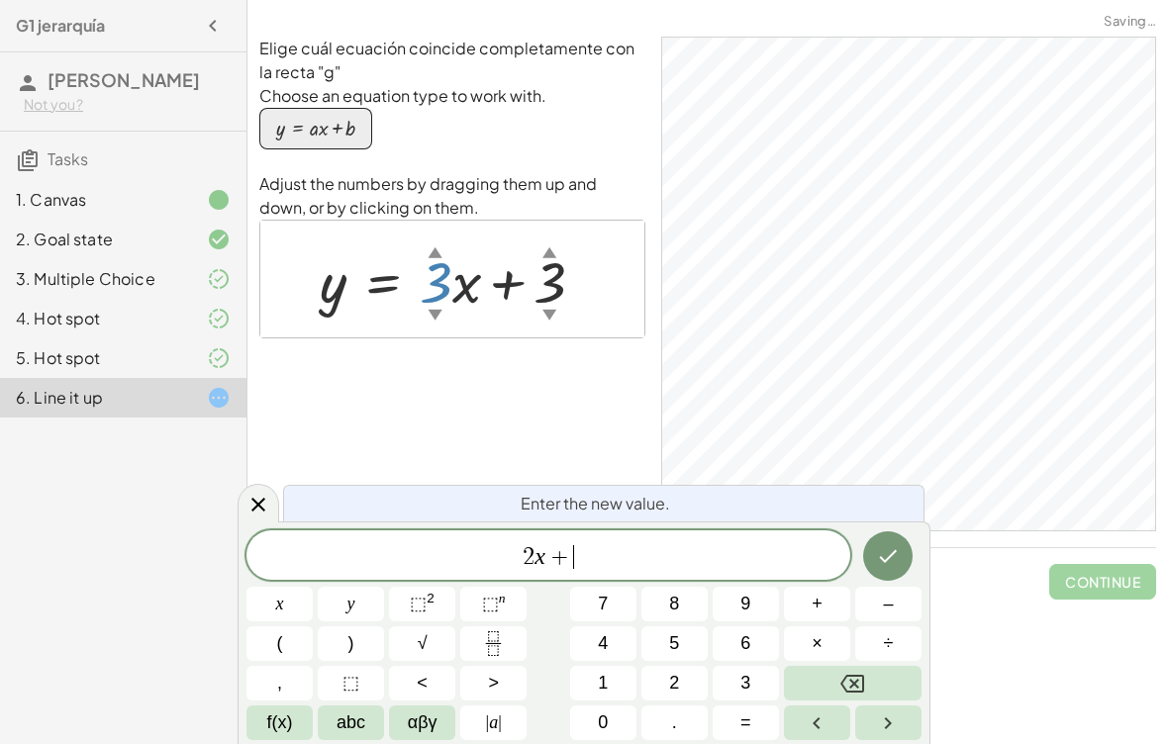
click at [883, 673] on button "Backspace" at bounding box center [853, 683] width 138 height 35
click at [885, 675] on button "Backspace" at bounding box center [853, 683] width 138 height 35
click at [885, 674] on button "Backspace" at bounding box center [853, 683] width 138 height 35
click at [690, 679] on button "2" at bounding box center [674, 683] width 66 height 35
click at [535, 315] on div at bounding box center [460, 279] width 301 height 75
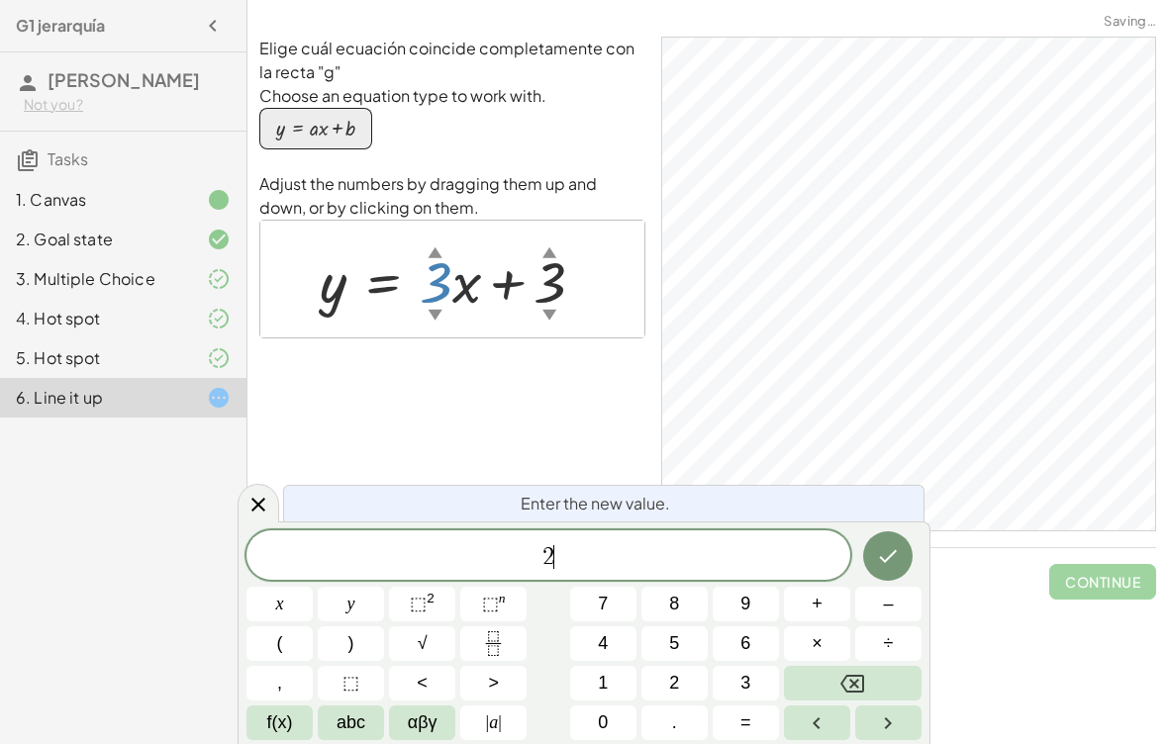
click at [892, 566] on icon "Done" at bounding box center [888, 556] width 24 height 24
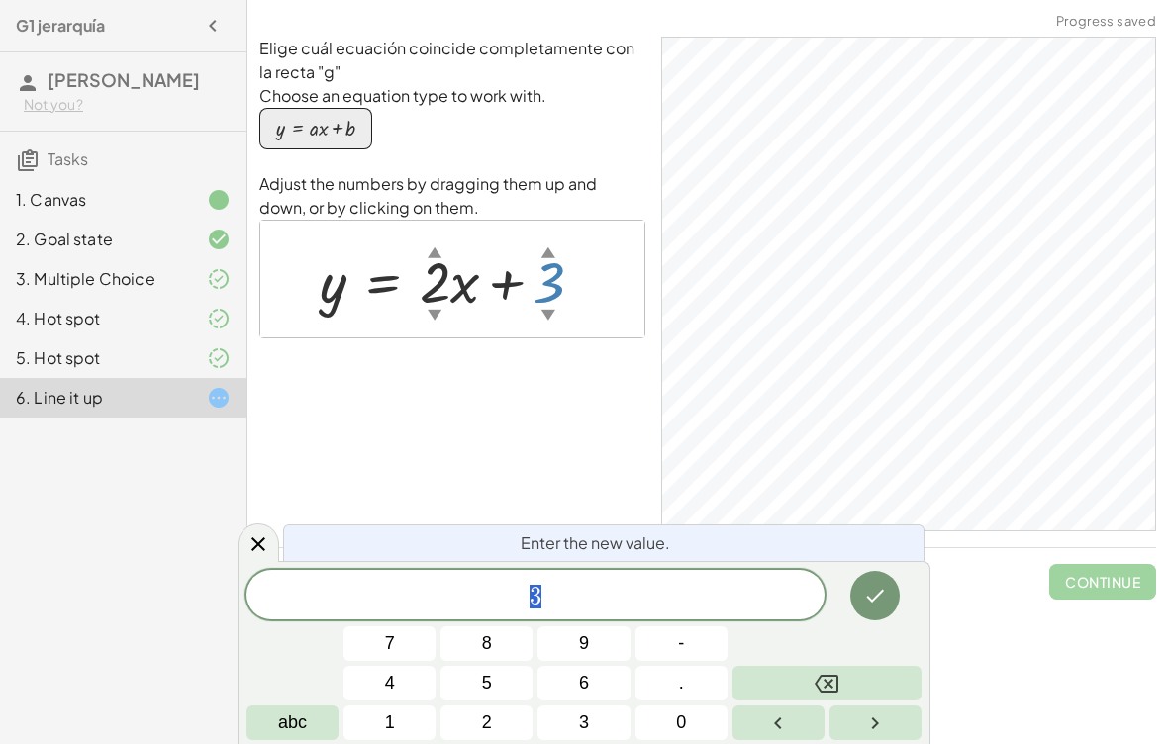
click at [875, 675] on button "Backspace" at bounding box center [826, 683] width 189 height 35
click at [401, 727] on button "1" at bounding box center [389, 723] width 92 height 35
click at [869, 577] on button "Done" at bounding box center [874, 595] width 49 height 49
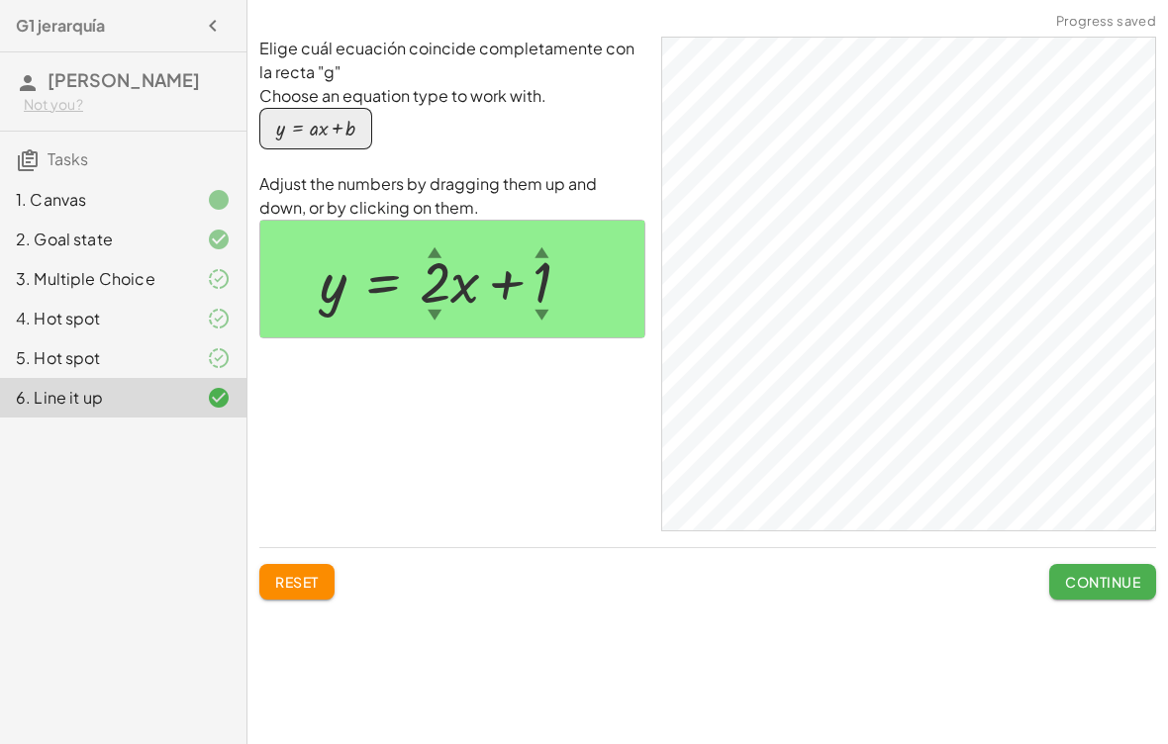
click at [1092, 589] on span "Continue" at bounding box center [1102, 582] width 75 height 18
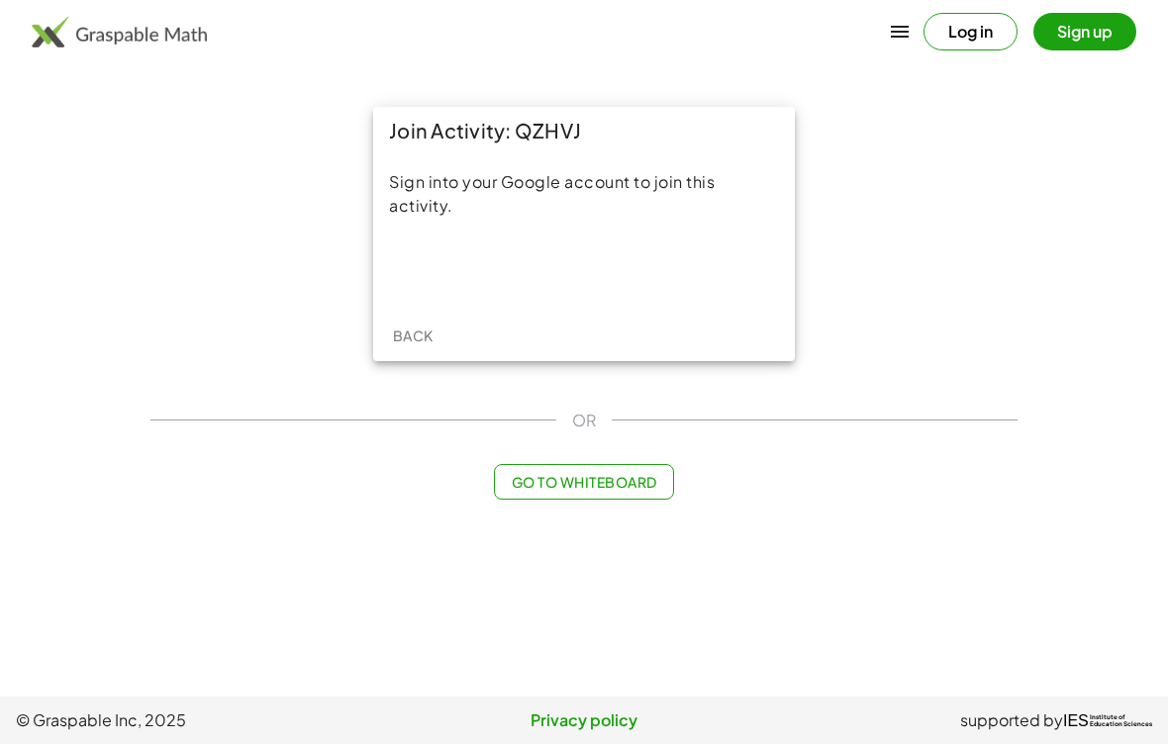
click at [658, 286] on div "Acceder con Google. Se abre en una pestaña nueva" at bounding box center [584, 269] width 189 height 44
